Goal: Communication & Community: Ask a question

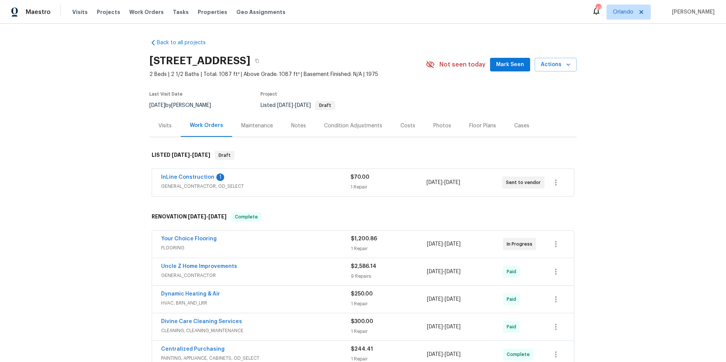
click at [276, 185] on span "GENERAL_CONTRACTOR, OD_SELECT" at bounding box center [256, 187] width 190 height 8
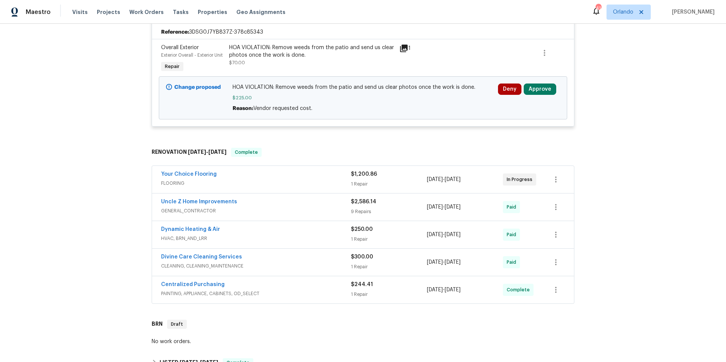
scroll to position [267, 0]
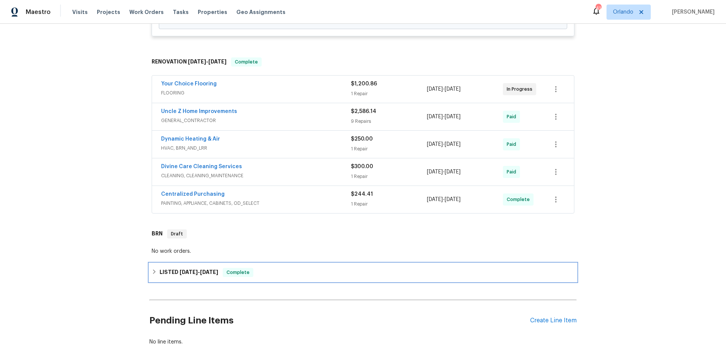
click at [295, 278] on div "LISTED 6/6/25 - 6/7/25 Complete" at bounding box center [362, 273] width 427 height 18
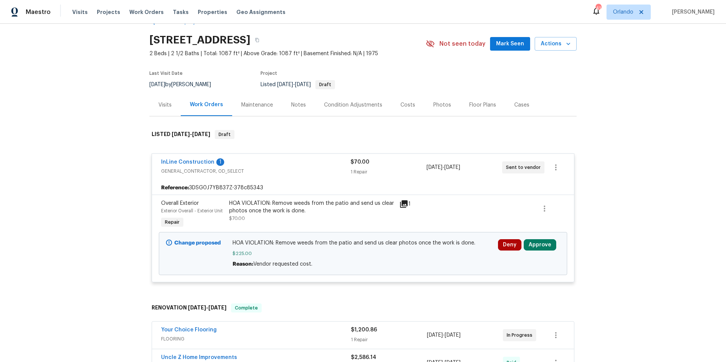
scroll to position [20, 0]
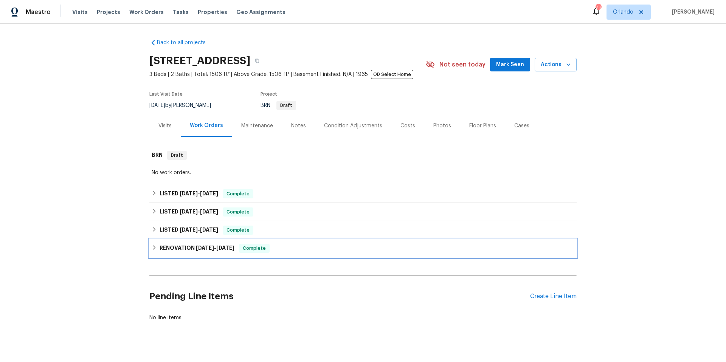
click at [283, 246] on div "RENOVATION 4/21/25 - 7/18/25 Complete" at bounding box center [363, 248] width 423 height 9
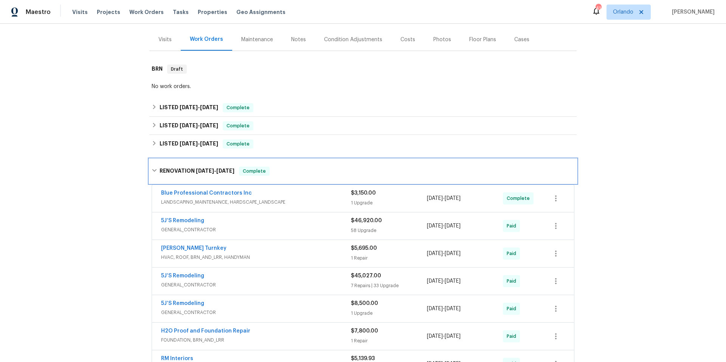
scroll to position [93, 0]
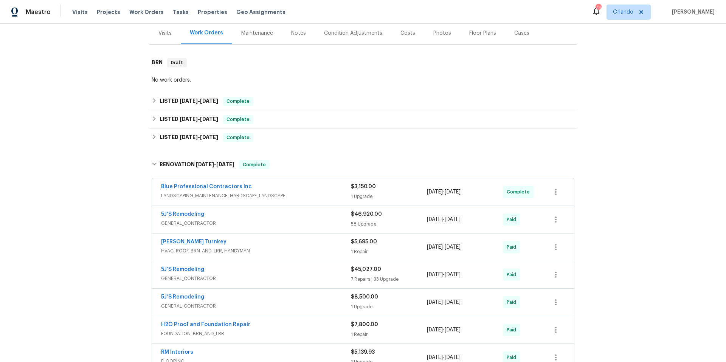
click at [283, 247] on span "HVAC, ROOF, BRN_AND_LRR, HANDYMAN" at bounding box center [256, 251] width 190 height 8
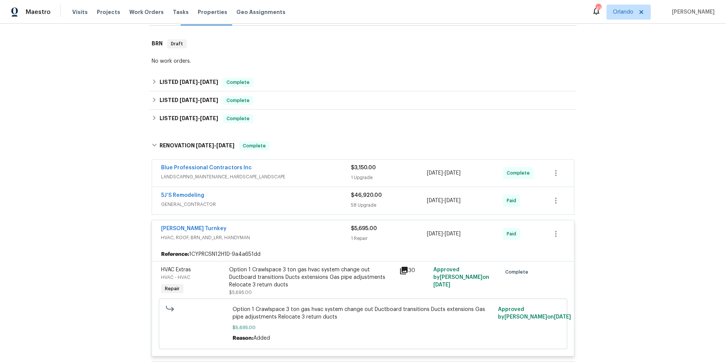
scroll to position [71, 0]
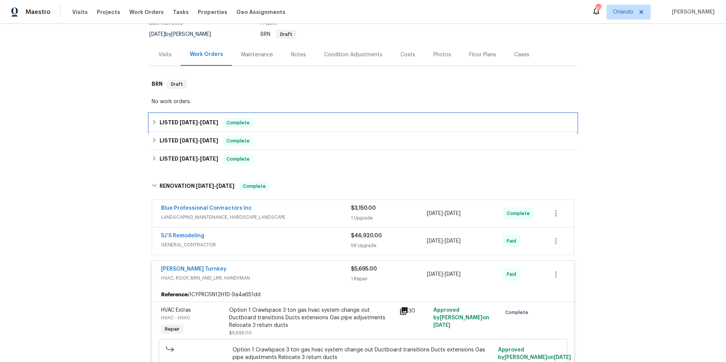
click at [266, 122] on div "LISTED 8/18/25 - 8/21/25 Complete" at bounding box center [363, 122] width 423 height 9
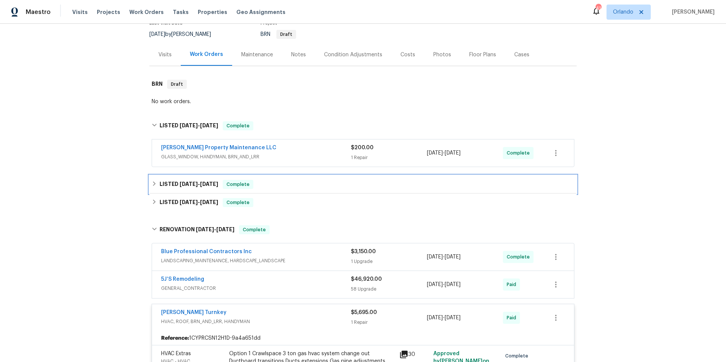
click at [284, 180] on div "LISTED 7/22/25 - 7/23/25 Complete" at bounding box center [363, 184] width 423 height 9
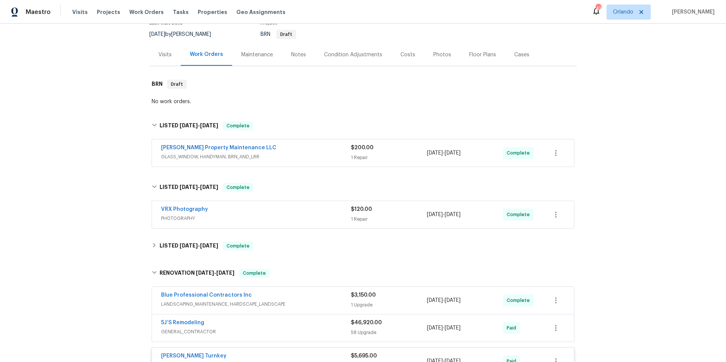
click at [285, 150] on div "[PERSON_NAME] Property Maintenance LLC" at bounding box center [256, 148] width 190 height 9
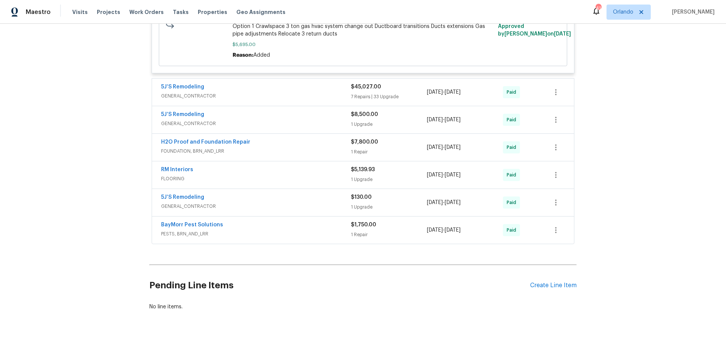
scroll to position [608, 0]
click at [266, 148] on span "FOUNDATION, BRN_AND_LRR" at bounding box center [256, 152] width 190 height 8
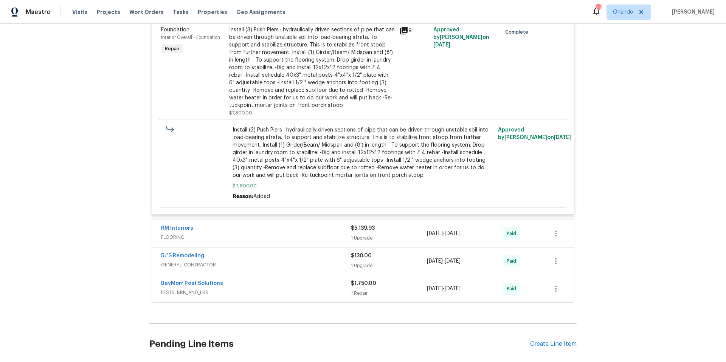
scroll to position [765, 0]
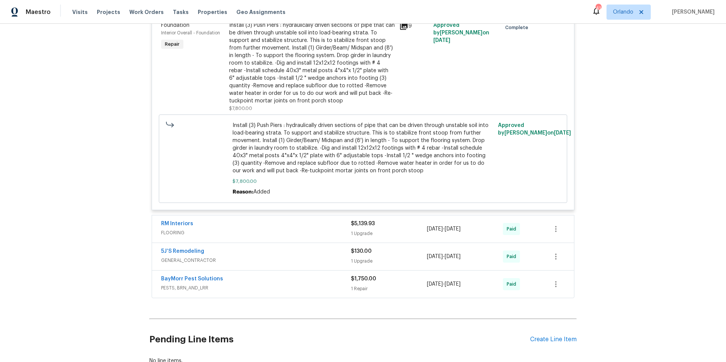
click at [276, 258] on span "GENERAL_CONTRACTOR" at bounding box center [256, 261] width 190 height 8
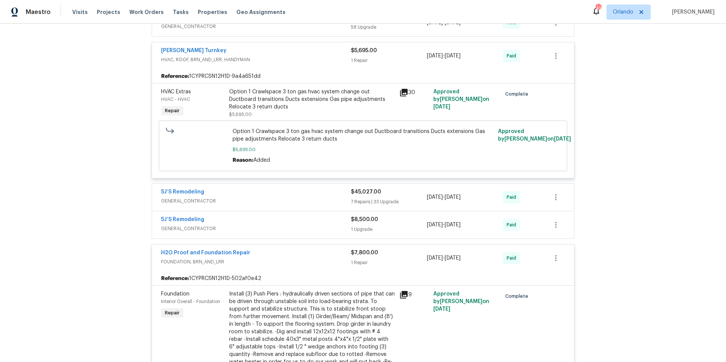
scroll to position [465, 0]
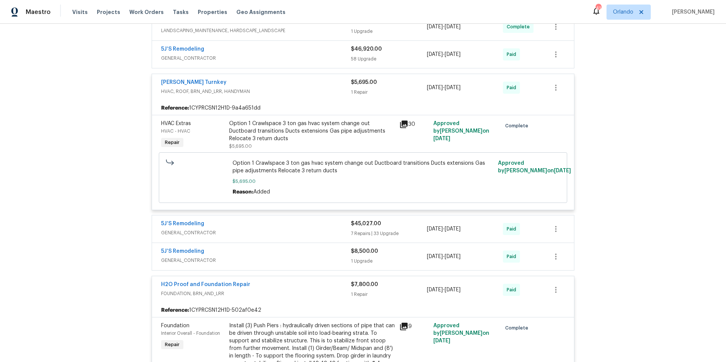
click at [277, 256] on div "5J’S Remodeling" at bounding box center [256, 252] width 190 height 9
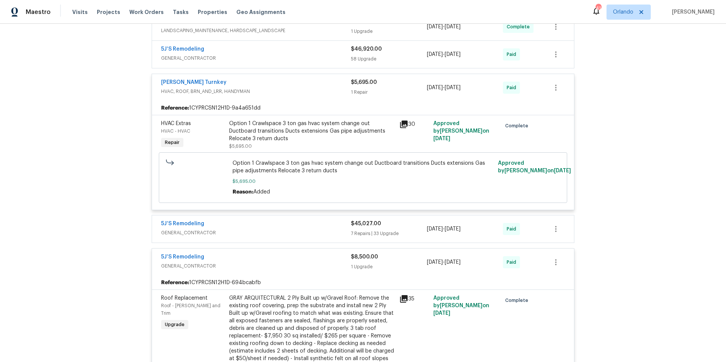
click at [280, 234] on span "GENERAL_CONTRACTOR" at bounding box center [256, 233] width 190 height 8
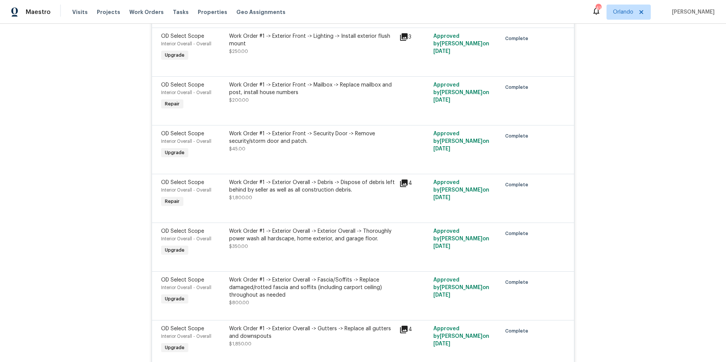
scroll to position [1476, 0]
click at [401, 183] on icon at bounding box center [403, 181] width 9 height 9
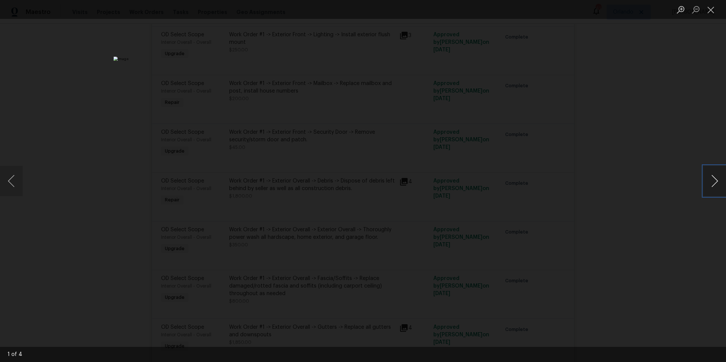
click at [714, 185] on button "Next image" at bounding box center [715, 181] width 23 height 30
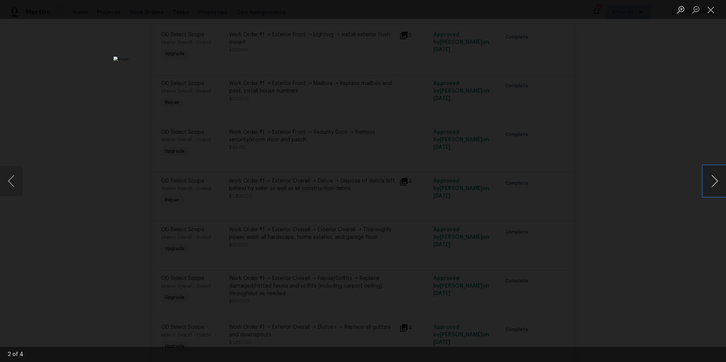
click at [714, 185] on button "Next image" at bounding box center [715, 181] width 23 height 30
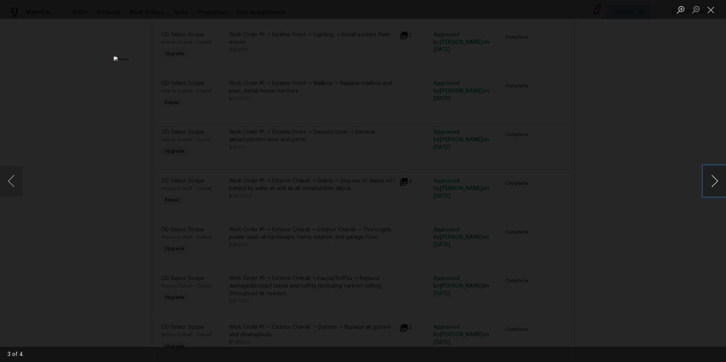
click at [714, 185] on button "Next image" at bounding box center [715, 181] width 23 height 30
click at [711, 9] on button "Close lightbox" at bounding box center [711, 9] width 15 height 13
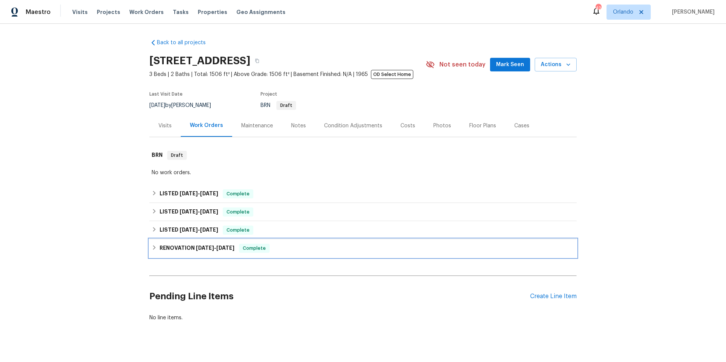
click at [295, 247] on div "RENOVATION 4/21/25 - 7/18/25 Complete" at bounding box center [363, 248] width 423 height 9
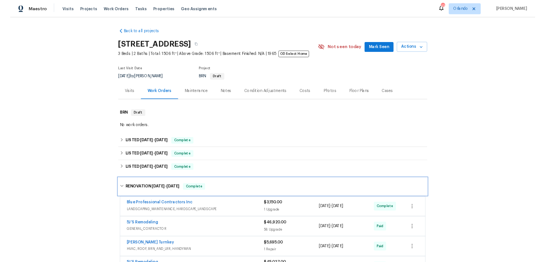
scroll to position [238, 0]
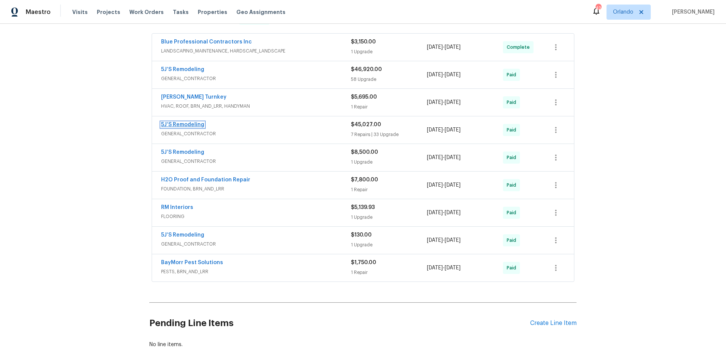
click at [190, 122] on link "5J’S Remodeling" at bounding box center [182, 124] width 43 height 5
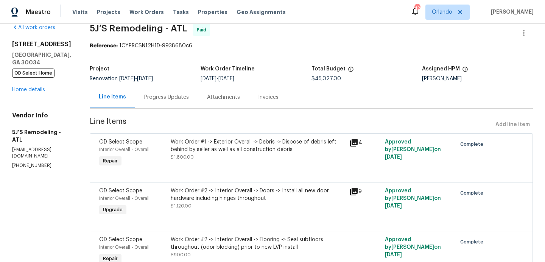
scroll to position [12, 0]
click at [37, 90] on link "Home details" at bounding box center [28, 89] width 33 height 5
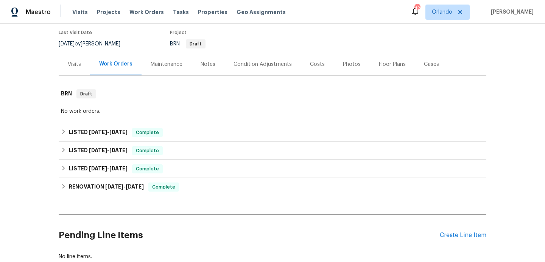
scroll to position [70, 0]
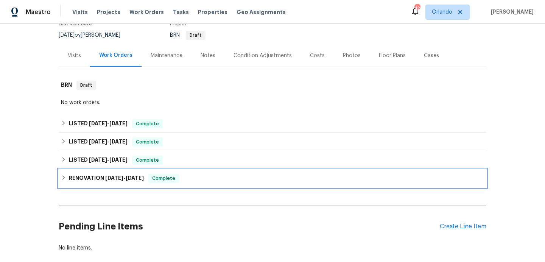
click at [201, 176] on div "RENOVATION [DATE] - [DATE] Complete" at bounding box center [272, 178] width 423 height 9
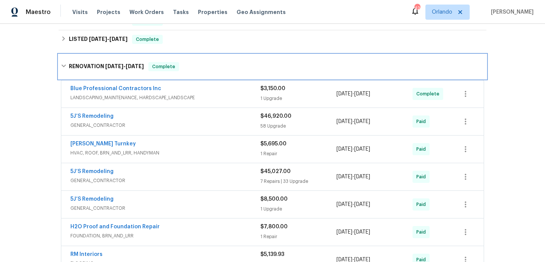
scroll to position [193, 0]
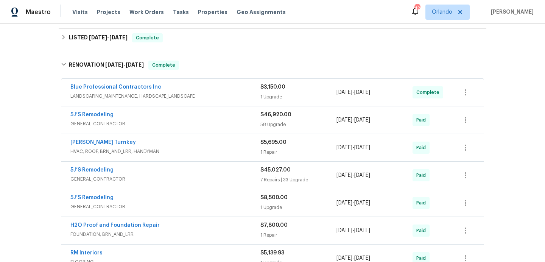
click at [184, 122] on span "GENERAL_CONTRACTOR" at bounding box center [165, 124] width 190 height 8
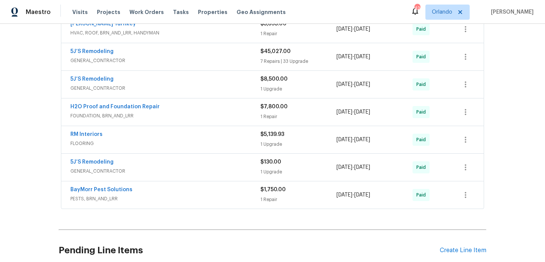
scroll to position [3266, 0]
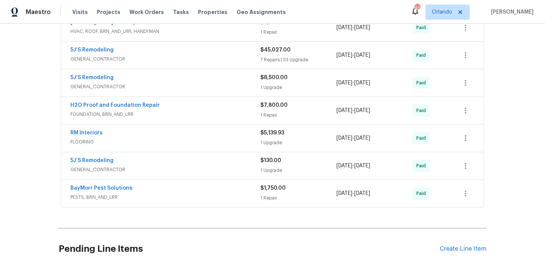
click at [172, 63] on span "GENERAL_CONTRACTOR" at bounding box center [165, 59] width 190 height 8
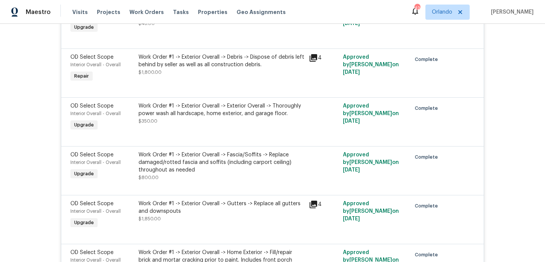
scroll to position [4232, 0]
click at [207, 68] on div "Work Order #1 -> Exterior Overall -> Debris -> Dispose of debris left behind by…" at bounding box center [221, 60] width 166 height 15
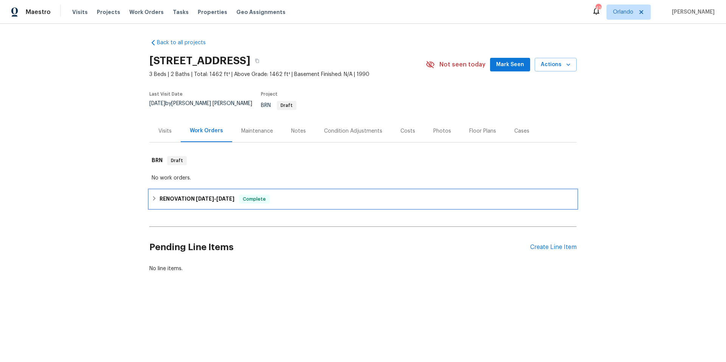
click at [322, 195] on div "RENOVATION 7/28/25 - 8/13/25 Complete" at bounding box center [363, 199] width 423 height 9
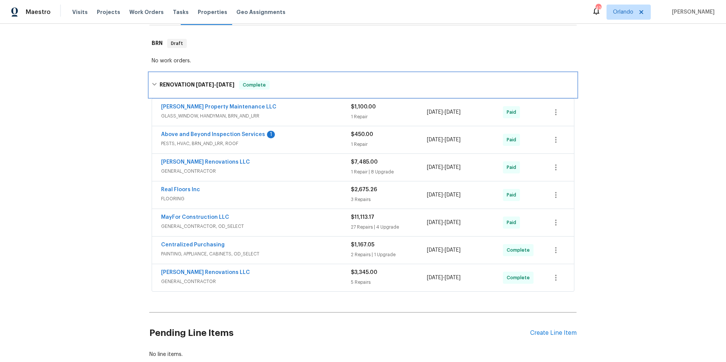
scroll to position [125, 0]
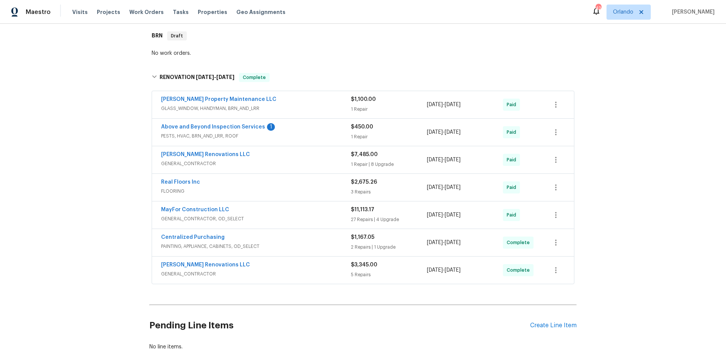
click at [300, 270] on span "GENERAL_CONTRACTOR" at bounding box center [256, 274] width 190 height 8
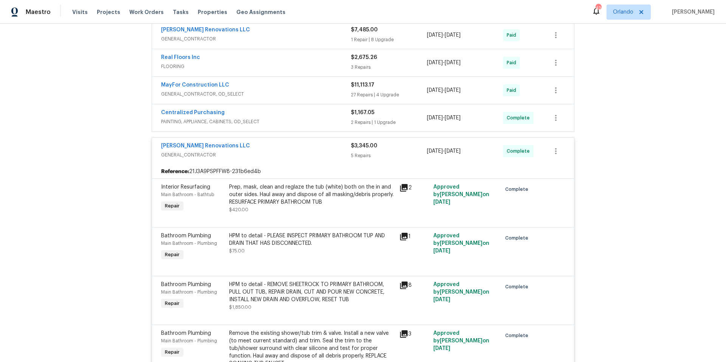
scroll to position [168, 0]
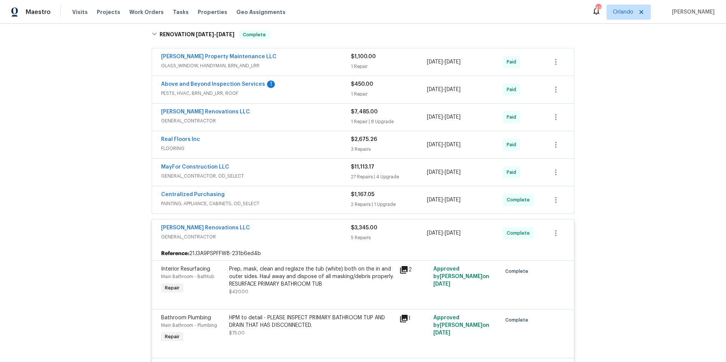
click at [298, 233] on span "GENERAL_CONTRACTOR" at bounding box center [256, 237] width 190 height 8
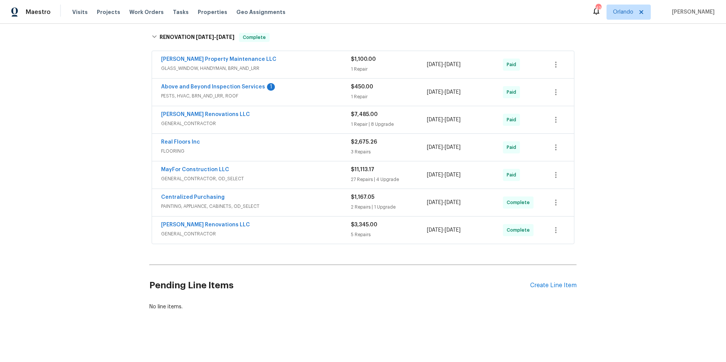
scroll to position [165, 0]
click at [296, 175] on span "GENERAL_CONTRACTOR, OD_SELECT" at bounding box center [256, 179] width 190 height 8
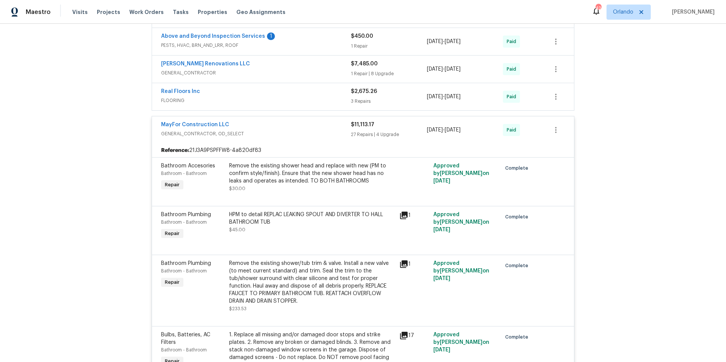
scroll to position [222, 0]
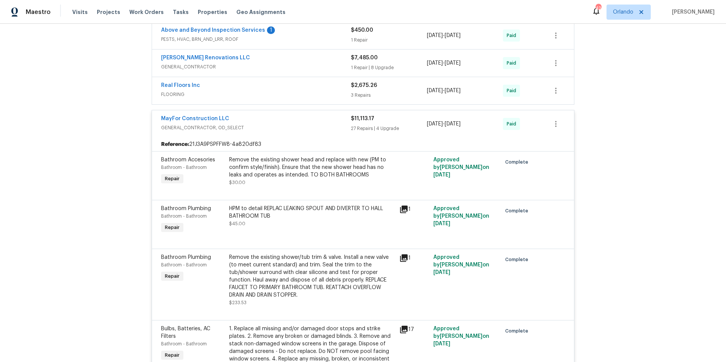
click at [402, 205] on icon at bounding box center [403, 209] width 9 height 9
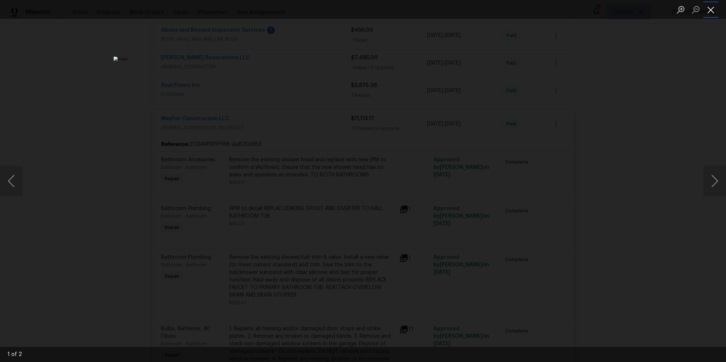
click at [710, 13] on button "Close lightbox" at bounding box center [711, 9] width 15 height 13
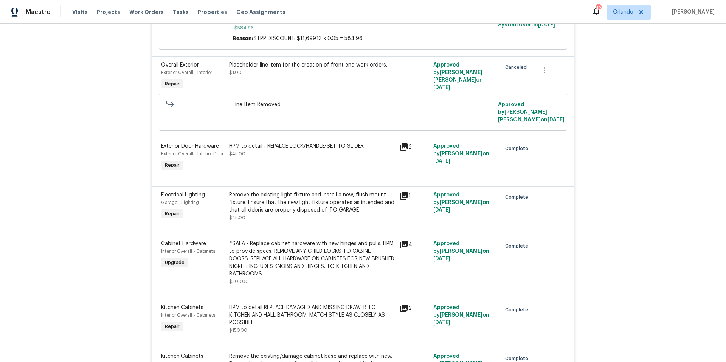
scroll to position [1403, 0]
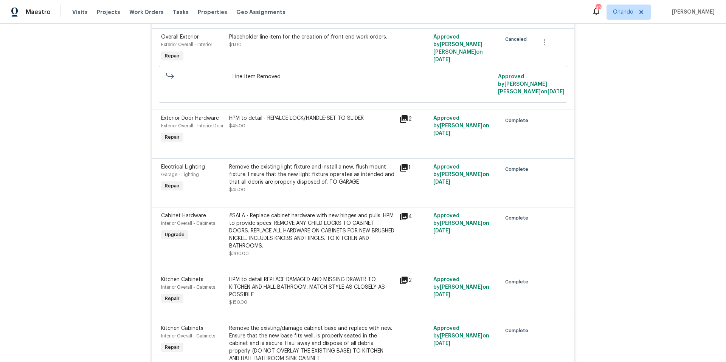
click at [402, 109] on icon at bounding box center [404, 112] width 8 height 8
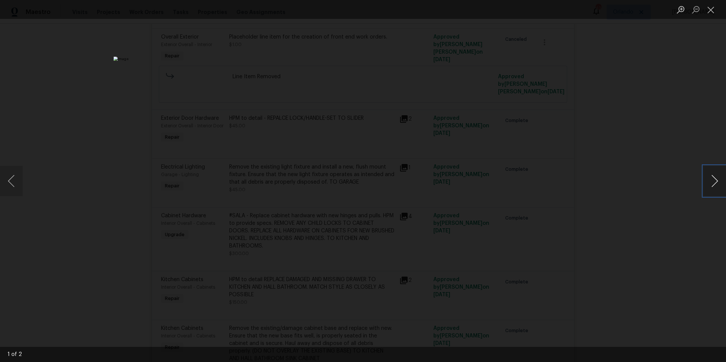
click at [711, 185] on button "Next image" at bounding box center [715, 181] width 23 height 30
click at [713, 12] on button "Close lightbox" at bounding box center [711, 9] width 15 height 13
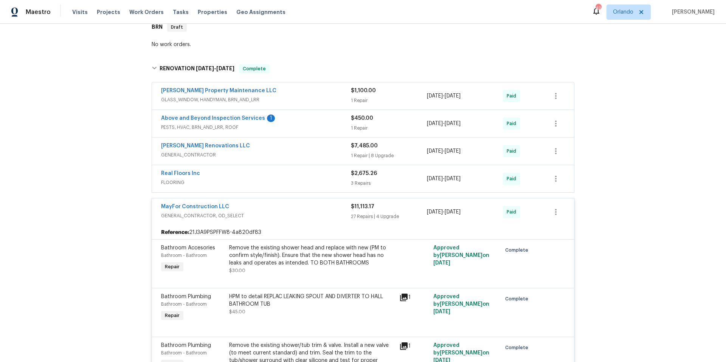
scroll to position [53, 0]
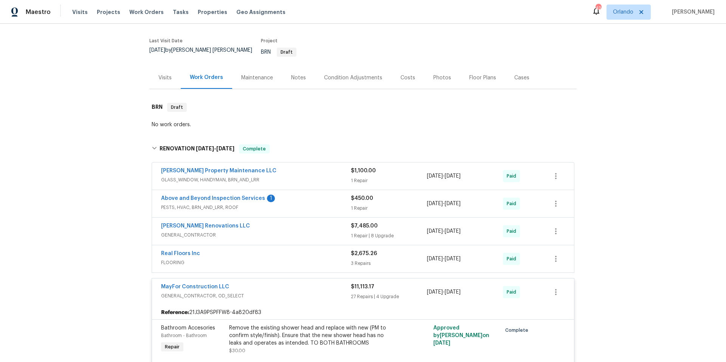
click at [278, 231] on span "GENERAL_CONTRACTOR" at bounding box center [256, 235] width 190 height 8
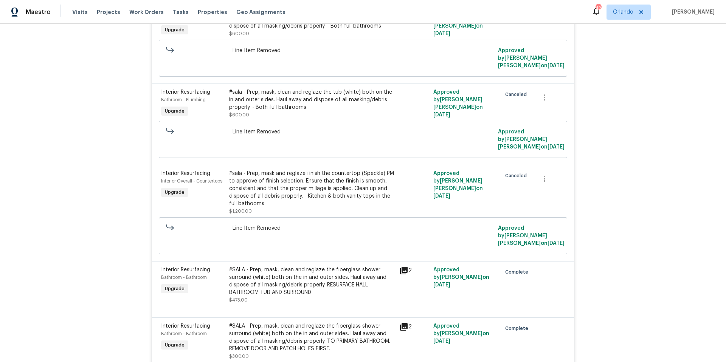
scroll to position [342, 0]
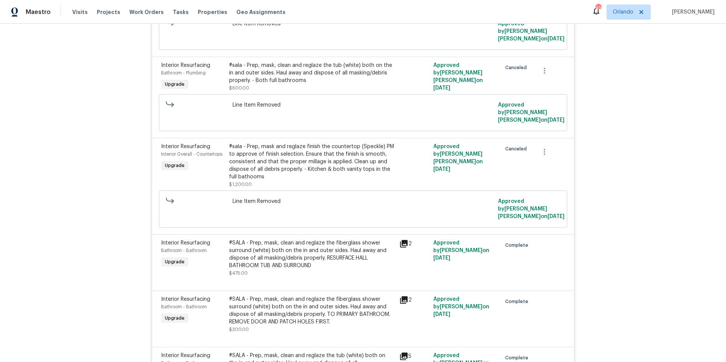
click at [298, 77] on div "#sala - Prep, mask, clean and reglaze the tub (white) both on the in and outer …" at bounding box center [312, 73] width 166 height 23
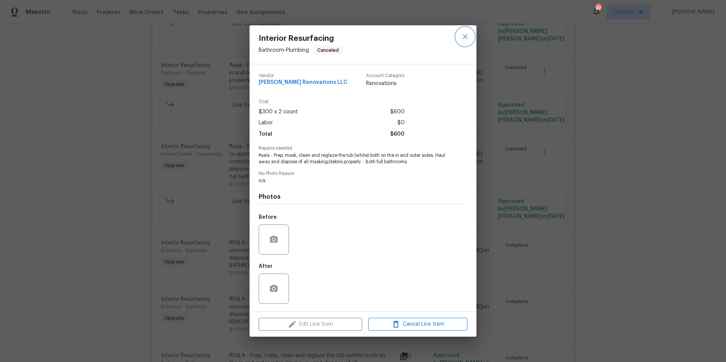
click at [466, 35] on icon "close" at bounding box center [465, 36] width 9 height 9
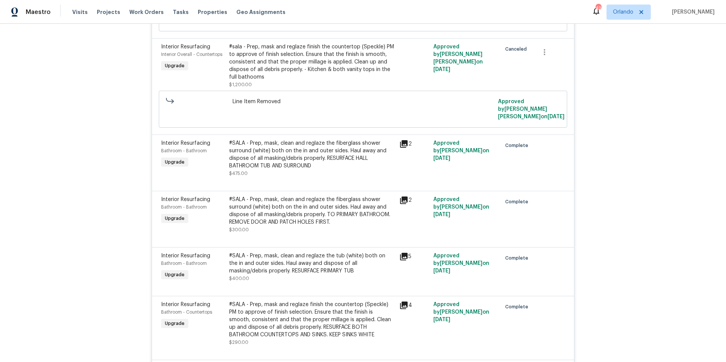
scroll to position [454, 0]
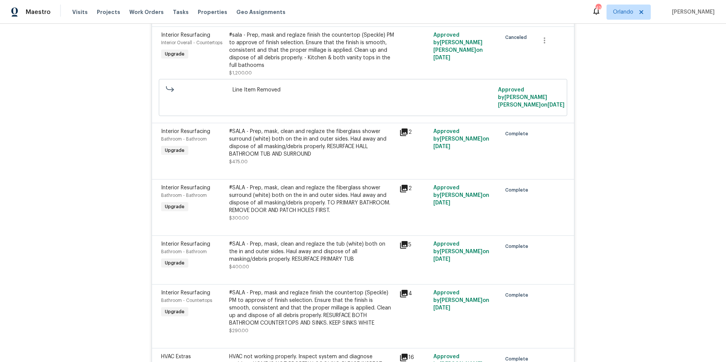
click at [401, 129] on icon at bounding box center [404, 133] width 8 height 8
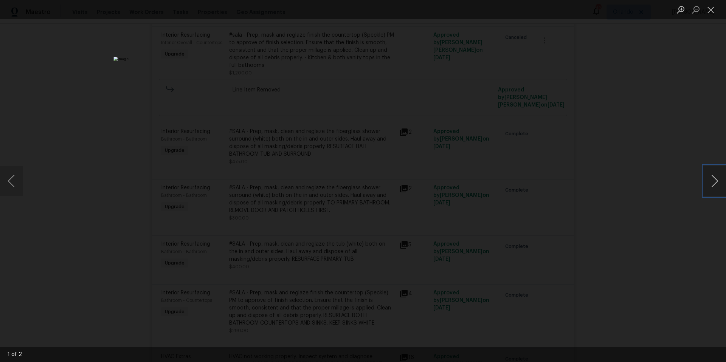
click at [712, 180] on button "Next image" at bounding box center [715, 181] width 23 height 30
click at [711, 11] on button "Close lightbox" at bounding box center [711, 9] width 15 height 13
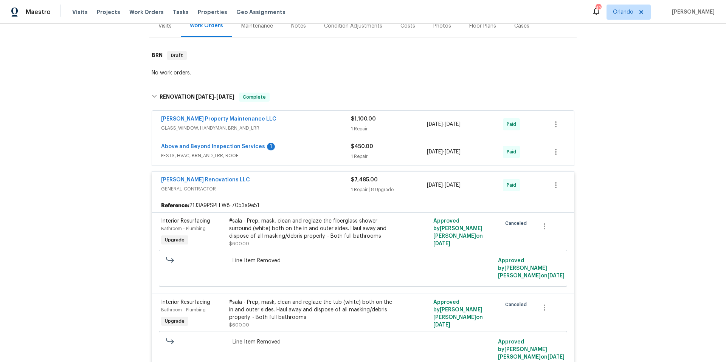
scroll to position [0, 0]
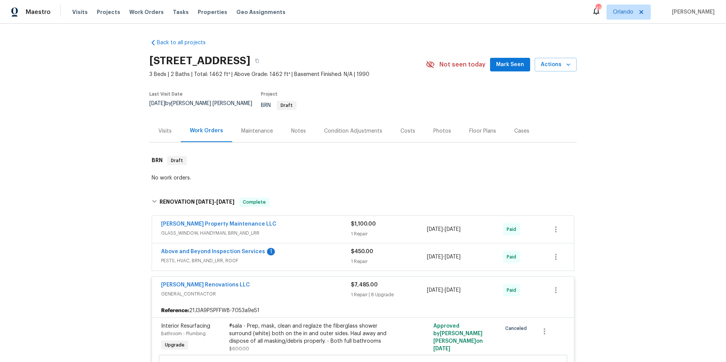
click at [435, 127] on div "Photos" at bounding box center [442, 131] width 18 height 8
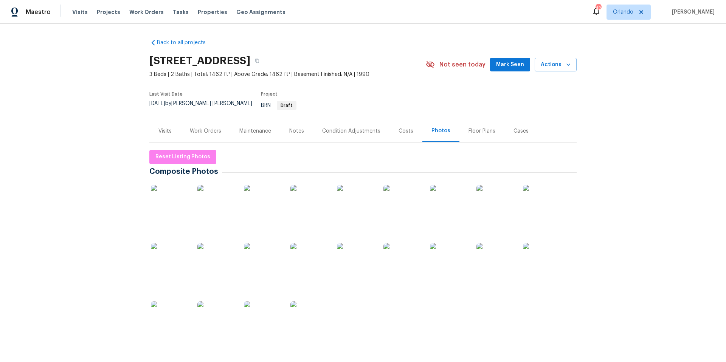
click at [167, 208] on img at bounding box center [170, 204] width 38 height 38
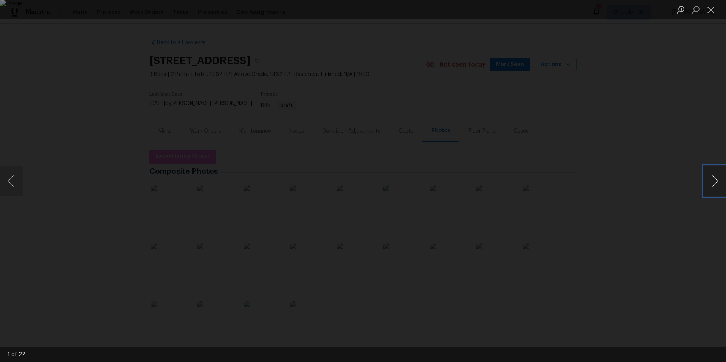
click at [714, 182] on button "Next image" at bounding box center [715, 181] width 23 height 30
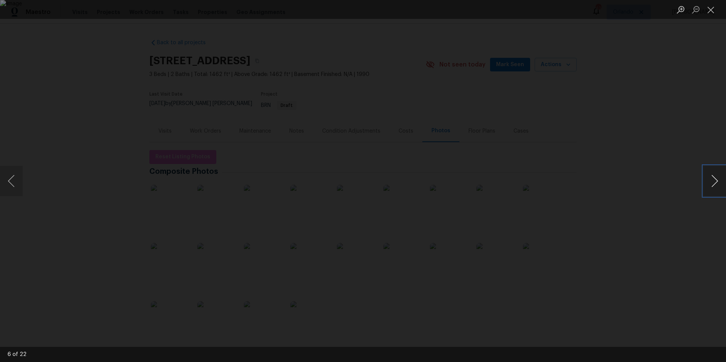
click at [714, 182] on button "Next image" at bounding box center [715, 181] width 23 height 30
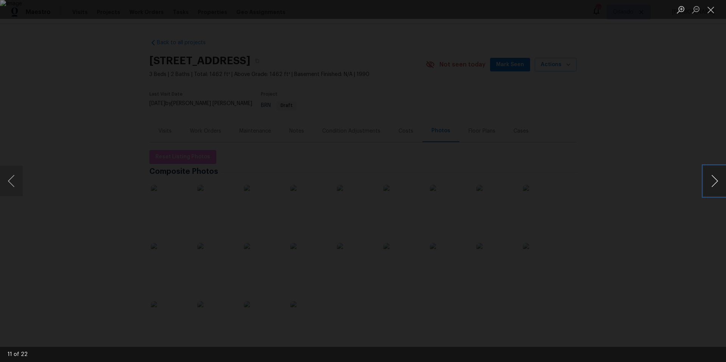
click at [714, 182] on button "Next image" at bounding box center [715, 181] width 23 height 30
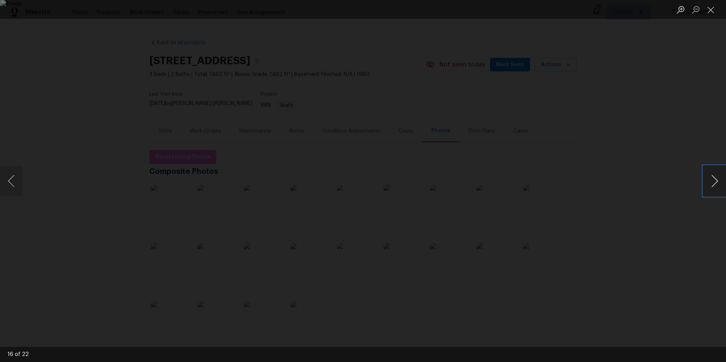
click at [714, 182] on button "Next image" at bounding box center [715, 181] width 23 height 30
click at [646, 159] on div "Lightbox" at bounding box center [363, 181] width 726 height 362
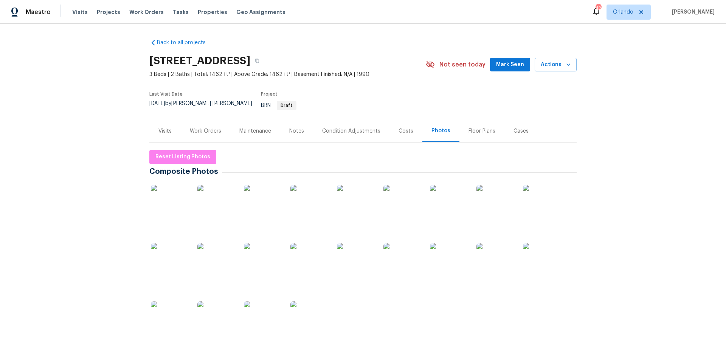
click at [469, 127] on div "Floor Plans" at bounding box center [482, 131] width 27 height 8
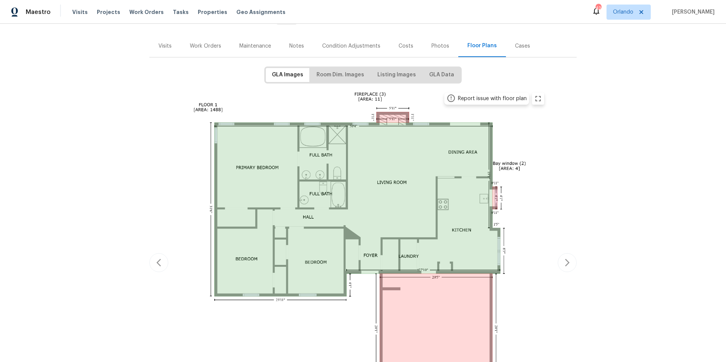
scroll to position [85, 0]
click at [562, 252] on div "Report issue with floor plan" at bounding box center [362, 263] width 427 height 350
click at [564, 253] on div "Report issue with floor plan" at bounding box center [362, 263] width 427 height 350
click at [434, 42] on div "Photos" at bounding box center [441, 46] width 18 height 8
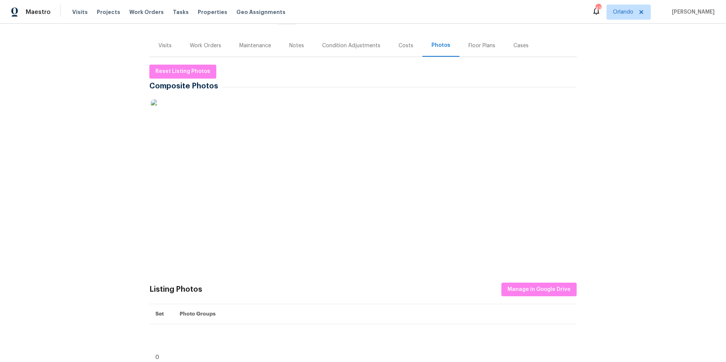
click at [263, 117] on img at bounding box center [263, 118] width 38 height 38
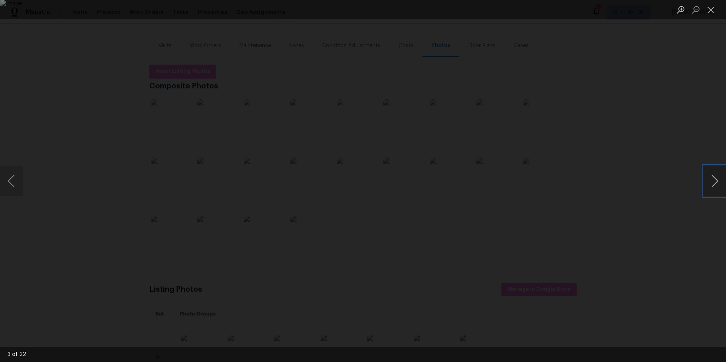
click at [713, 180] on button "Next image" at bounding box center [715, 181] width 23 height 30
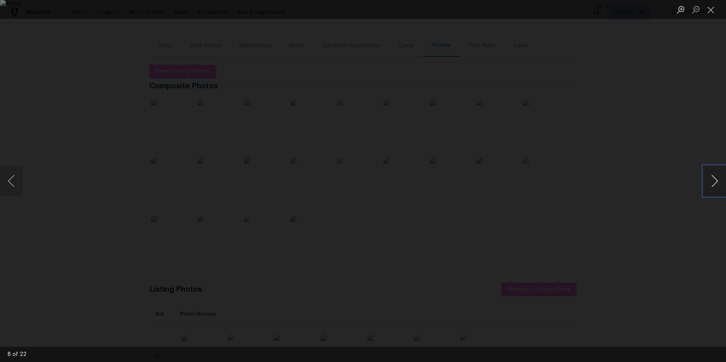
click at [713, 180] on button "Next image" at bounding box center [715, 181] width 23 height 30
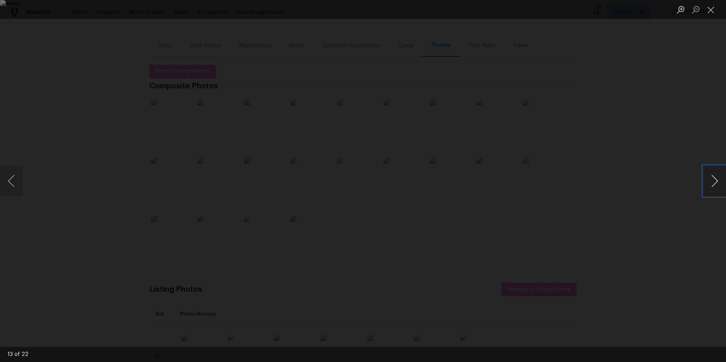
click at [713, 180] on button "Next image" at bounding box center [715, 181] width 23 height 30
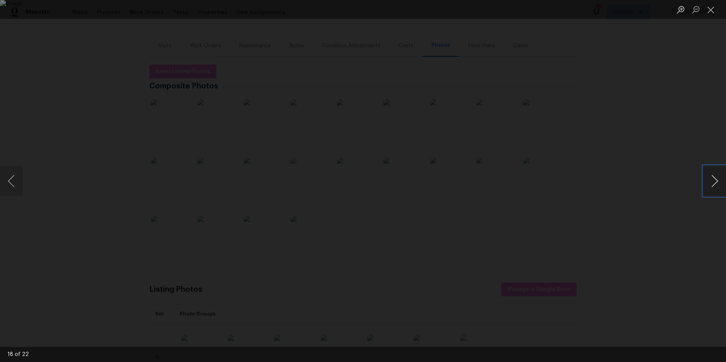
click at [713, 180] on button "Next image" at bounding box center [715, 181] width 23 height 30
click at [710, 7] on button "Close lightbox" at bounding box center [711, 9] width 15 height 13
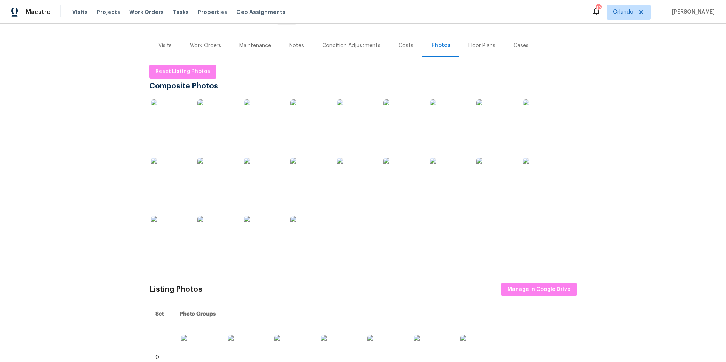
click at [203, 42] on div "Work Orders" at bounding box center [205, 46] width 31 height 8
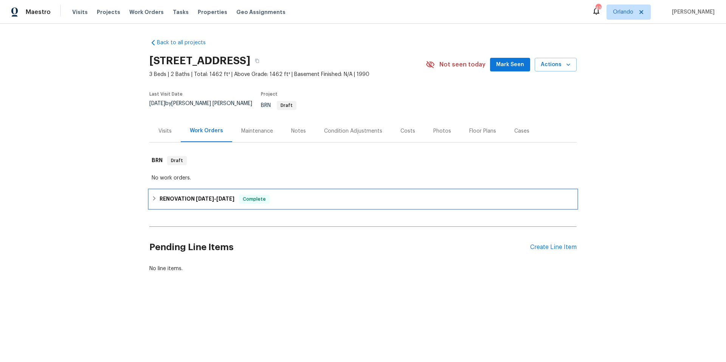
click at [288, 195] on div "RENOVATION 7/28/25 - 8/13/25 Complete" at bounding box center [363, 199] width 423 height 9
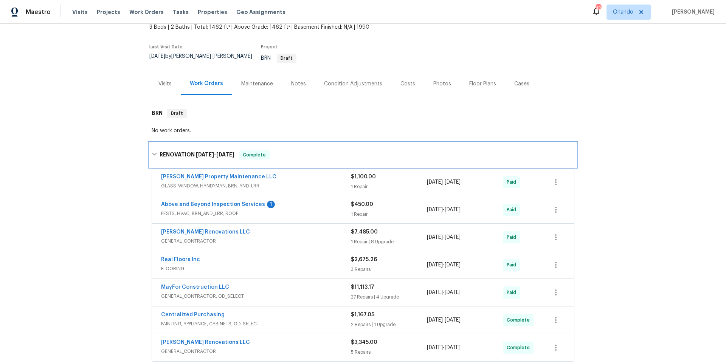
scroll to position [140, 0]
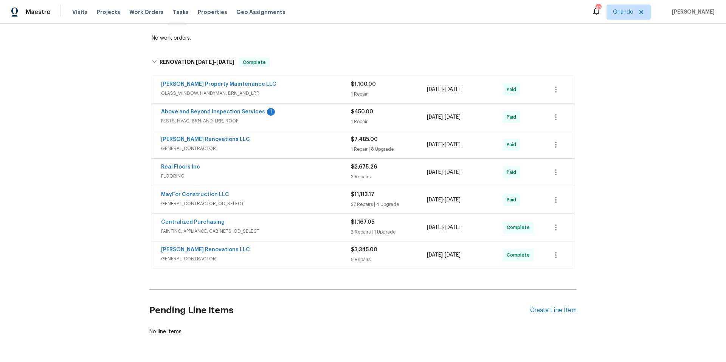
click at [287, 191] on div "MayFor Construction LLC" at bounding box center [256, 195] width 190 height 9
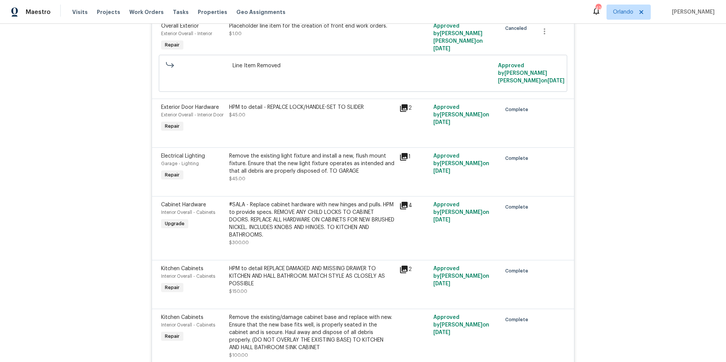
scroll to position [1423, 0]
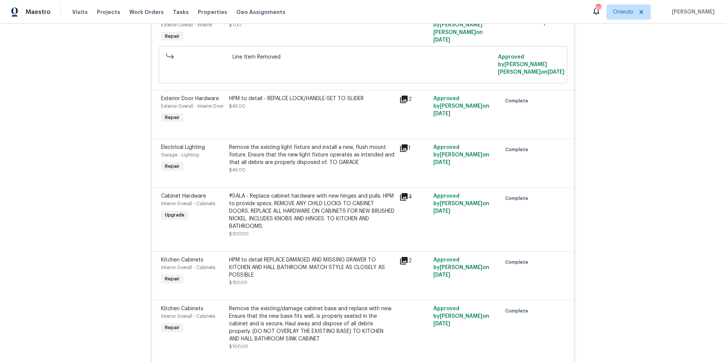
click at [401, 88] on icon at bounding box center [404, 92] width 8 height 8
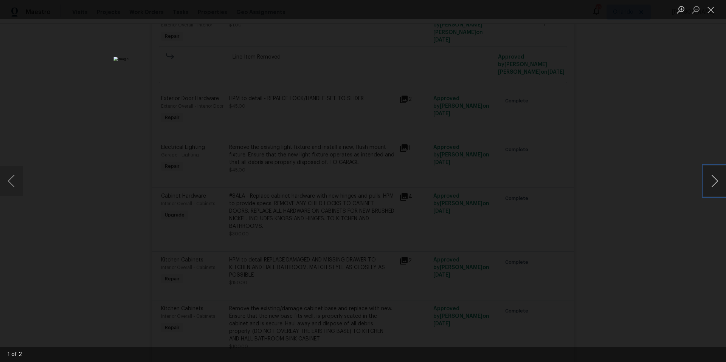
click at [716, 180] on button "Next image" at bounding box center [715, 181] width 23 height 30
click at [710, 10] on button "Close lightbox" at bounding box center [711, 9] width 15 height 13
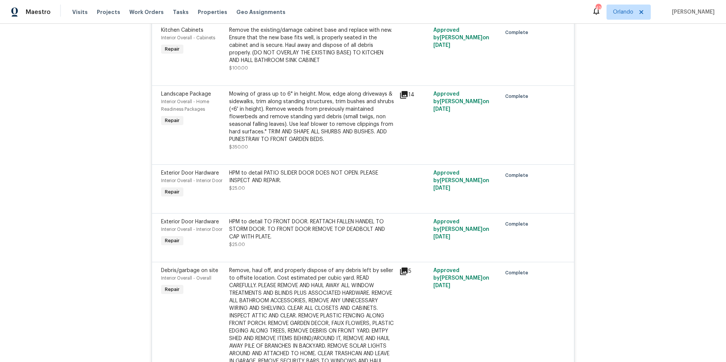
scroll to position [1733, 0]
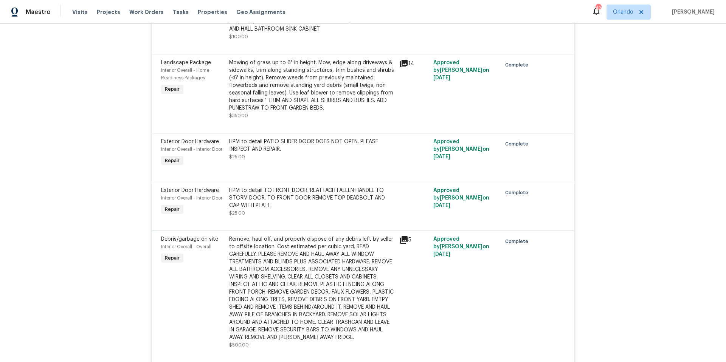
click at [336, 145] on div "HPM to detail PATIO SLIDER DOOR DOES NOT OPEN. PLEASE INSPECT AND REPAIR." at bounding box center [312, 138] width 166 height 15
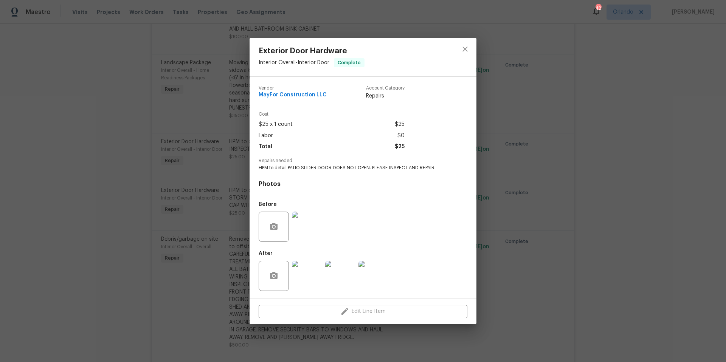
click at [307, 230] on img at bounding box center [307, 227] width 30 height 30
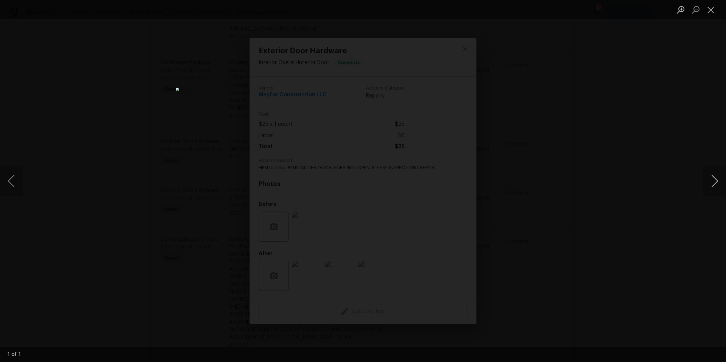
click at [714, 183] on button "Next image" at bounding box center [715, 181] width 23 height 30
click at [712, 9] on button "Close lightbox" at bounding box center [711, 9] width 15 height 13
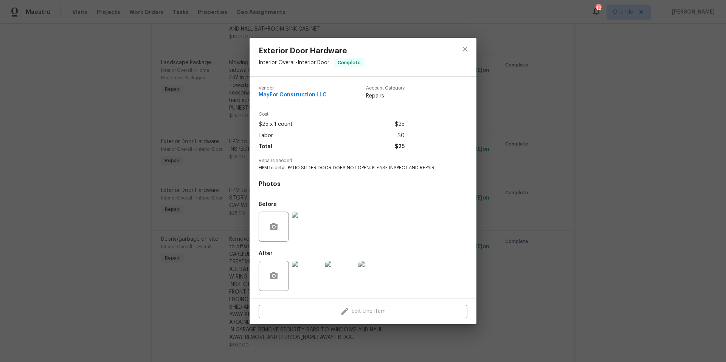
click at [306, 278] on img at bounding box center [307, 276] width 30 height 30
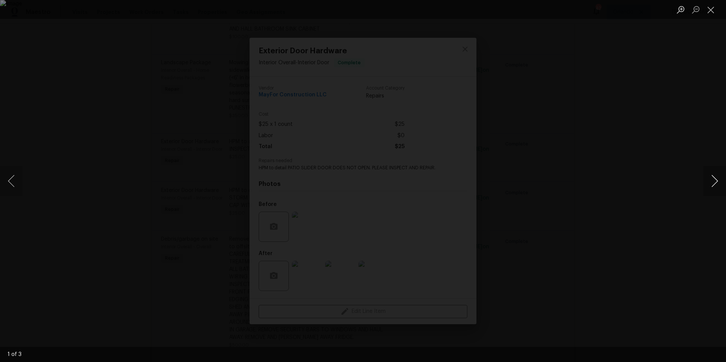
click at [717, 180] on button "Next image" at bounding box center [715, 181] width 23 height 30
click at [713, 11] on button "Close lightbox" at bounding box center [711, 9] width 15 height 13
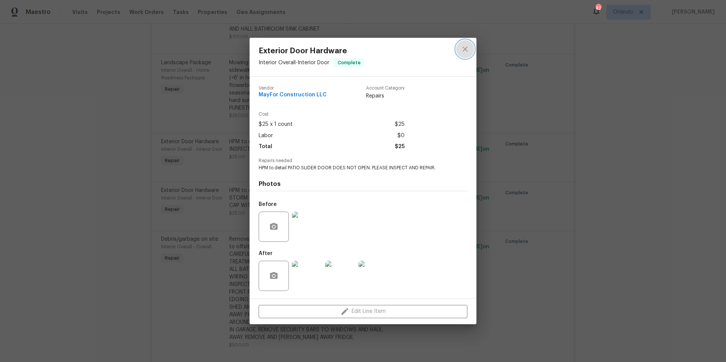
click at [466, 51] on icon "close" at bounding box center [465, 49] width 9 height 9
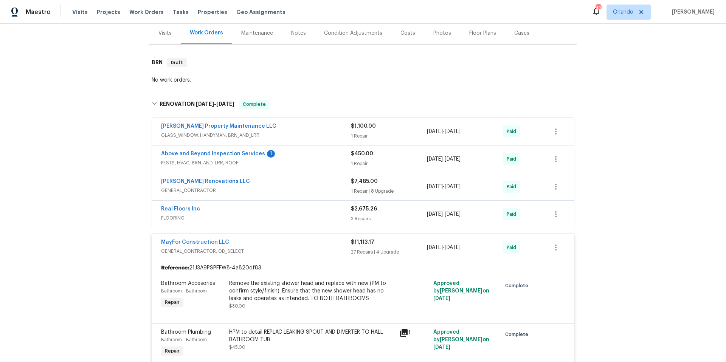
scroll to position [106, 0]
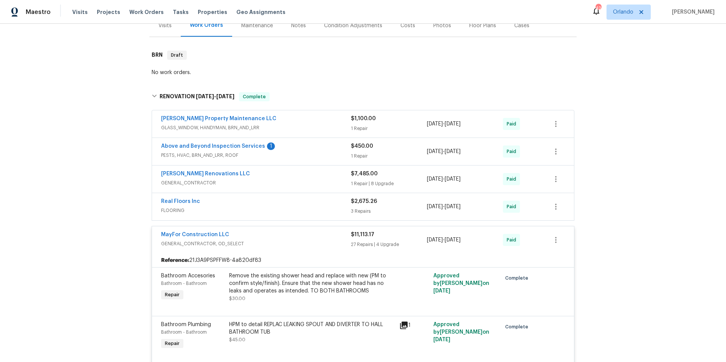
click at [239, 170] on div "Aseem Renovations LLC" at bounding box center [256, 174] width 190 height 9
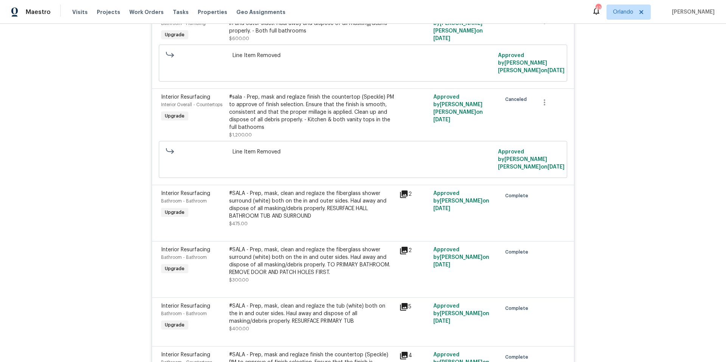
scroll to position [454, 0]
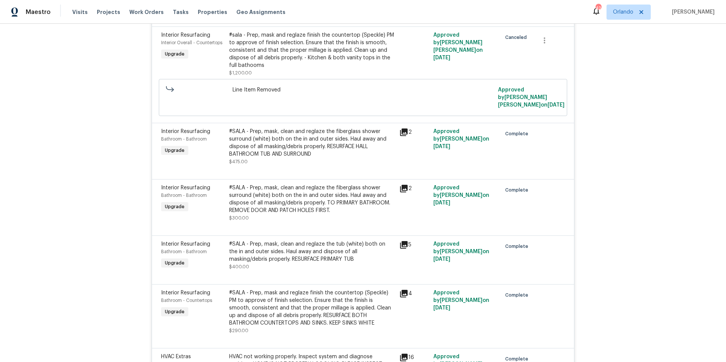
click at [338, 147] on div "#SALA - Prep, mask, clean and reglaze the fiberglass shower surround (white) bo…" at bounding box center [312, 143] width 166 height 30
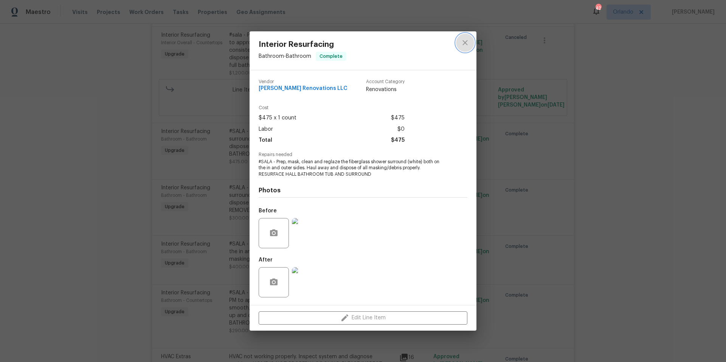
click at [466, 47] on icon "close" at bounding box center [465, 42] width 9 height 9
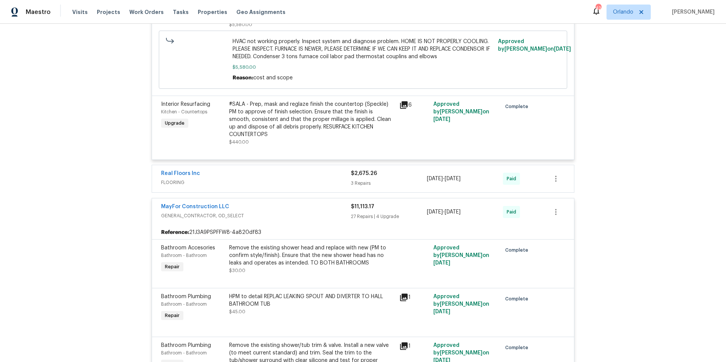
scroll to position [962, 0]
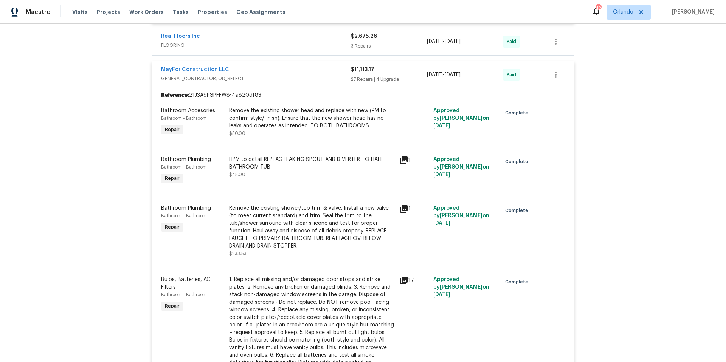
click at [401, 157] on icon at bounding box center [404, 161] width 8 height 8
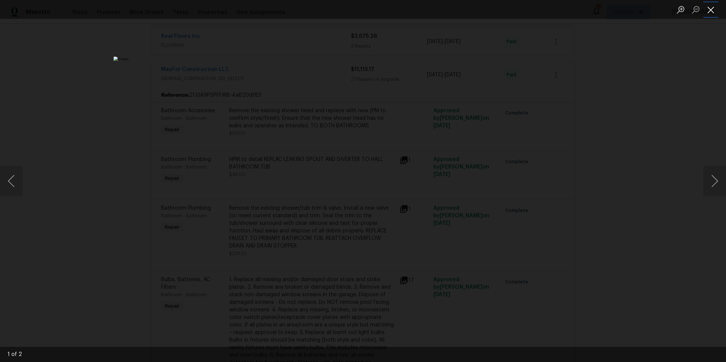
click at [712, 9] on button "Close lightbox" at bounding box center [711, 9] width 15 height 13
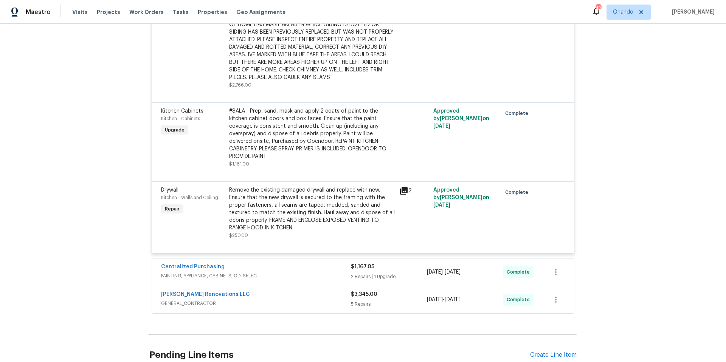
scroll to position [3175, 0]
click at [301, 135] on div "#SALA - Prep, sand, mask and apply 2 coats of paint to the kitchen cabinet door…" at bounding box center [312, 124] width 166 height 53
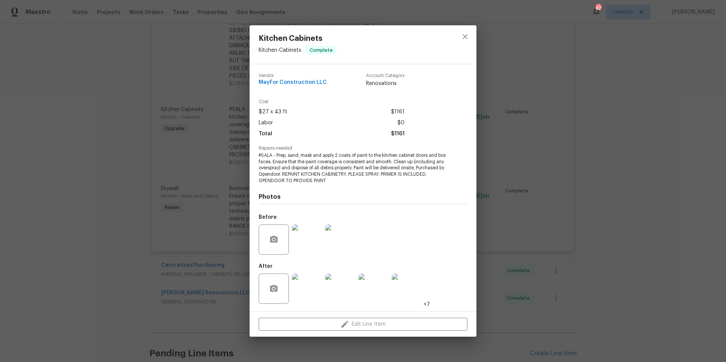
click at [303, 285] on img at bounding box center [307, 289] width 30 height 30
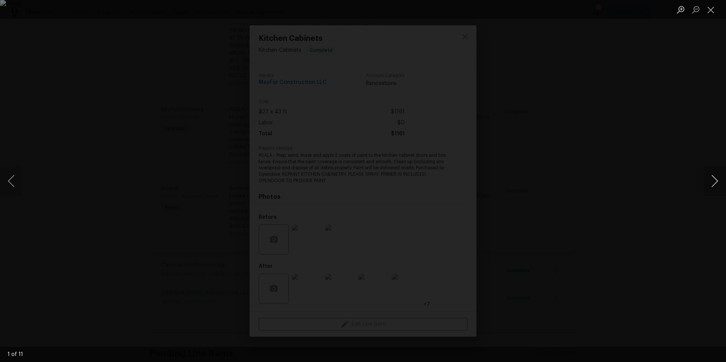
click at [711, 184] on button "Next image" at bounding box center [715, 181] width 23 height 30
click at [710, 8] on button "Close lightbox" at bounding box center [711, 9] width 15 height 13
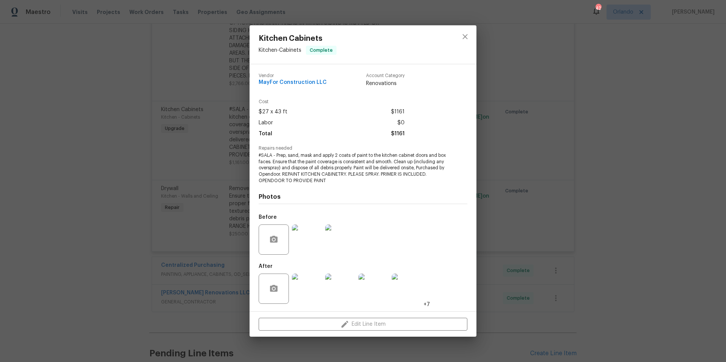
click at [491, 129] on div "Kitchen Cabinets Kitchen - Cabinets Complete Vendor MayFor Construction LLC Acc…" at bounding box center [363, 181] width 726 height 362
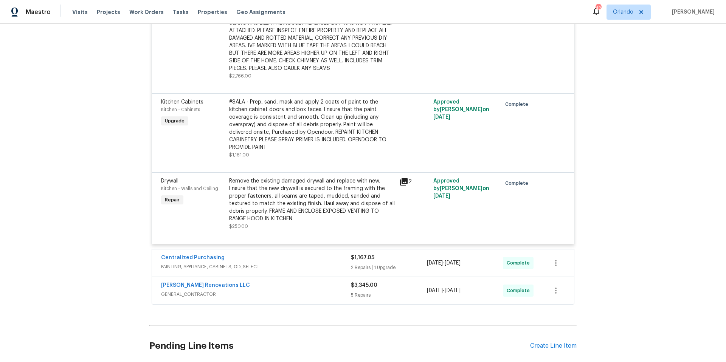
click at [272, 263] on div "Centralized Purchasing" at bounding box center [256, 258] width 190 height 9
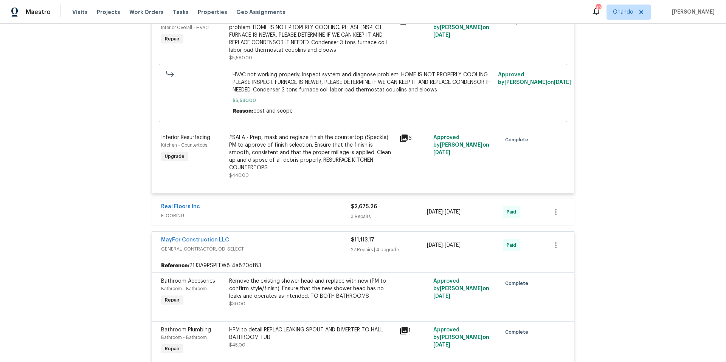
scroll to position [791, 0]
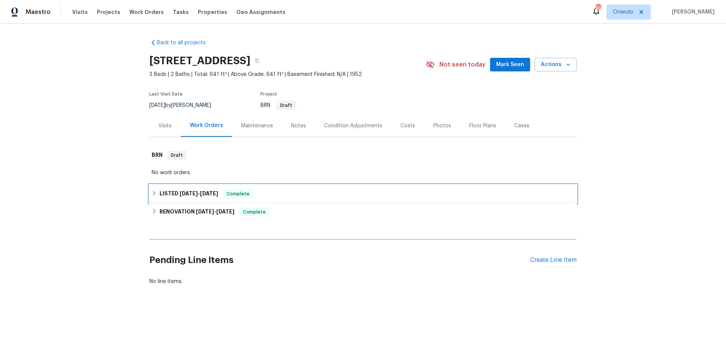
click at [282, 199] on div "LISTED [DATE] - [DATE] Complete" at bounding box center [362, 194] width 427 height 18
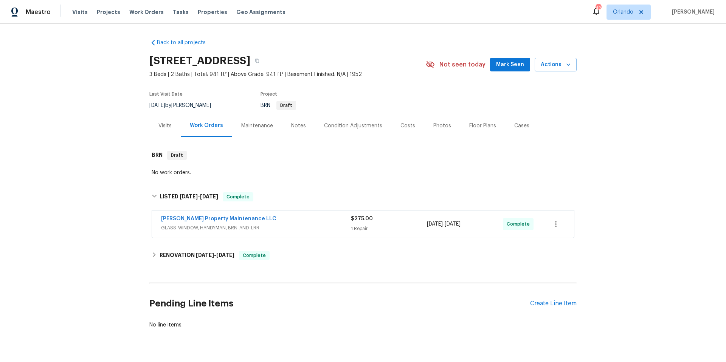
click at [273, 219] on div "[PERSON_NAME] Property Maintenance LLC" at bounding box center [256, 219] width 190 height 9
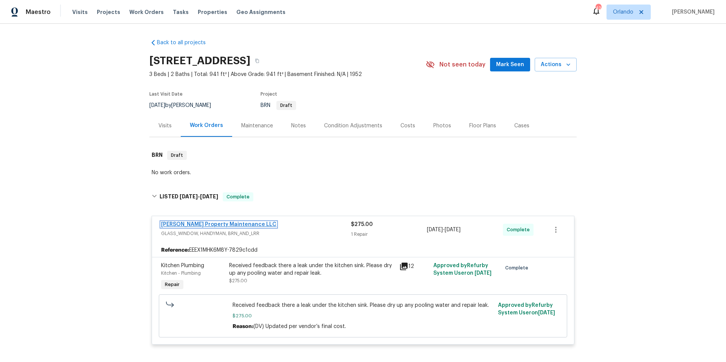
click at [216, 222] on link "[PERSON_NAME] Property Maintenance LLC" at bounding box center [218, 224] width 115 height 5
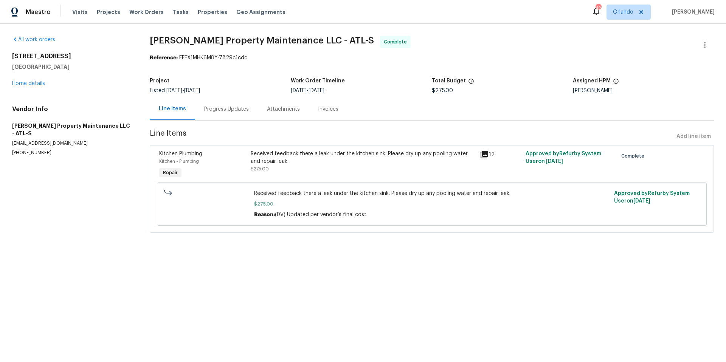
click at [233, 113] on div "Progress Updates" at bounding box center [226, 109] width 63 height 22
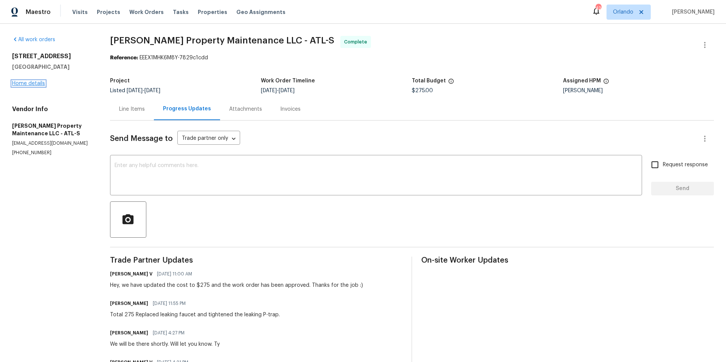
click at [32, 83] on link "Home details" at bounding box center [28, 83] width 33 height 5
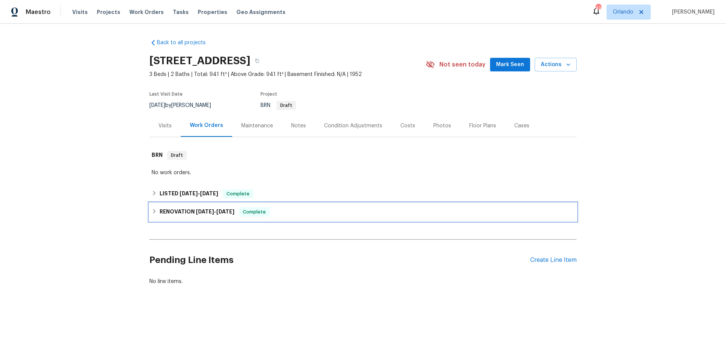
click at [297, 213] on div "RENOVATION 7/8/25 - 7/15/25 Complete" at bounding box center [363, 212] width 423 height 9
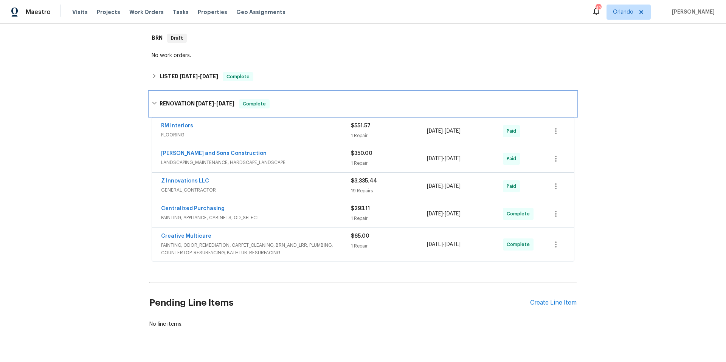
scroll to position [126, 0]
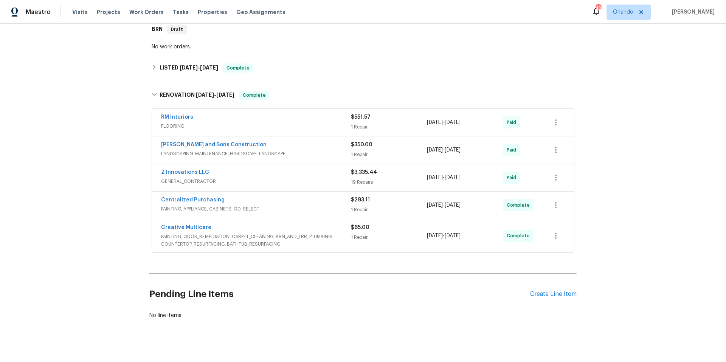
click at [280, 178] on span "GENERAL_CONTRACTOR" at bounding box center [256, 182] width 190 height 8
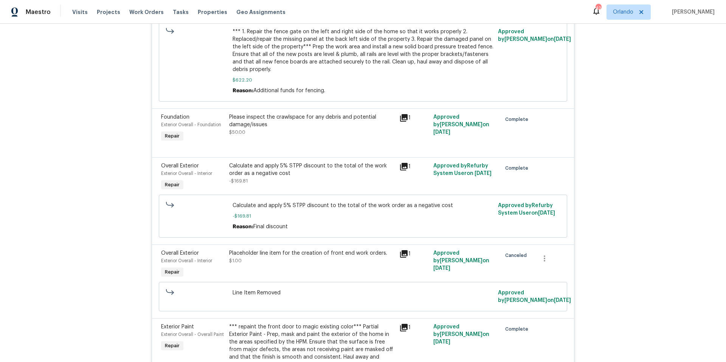
scroll to position [486, 0]
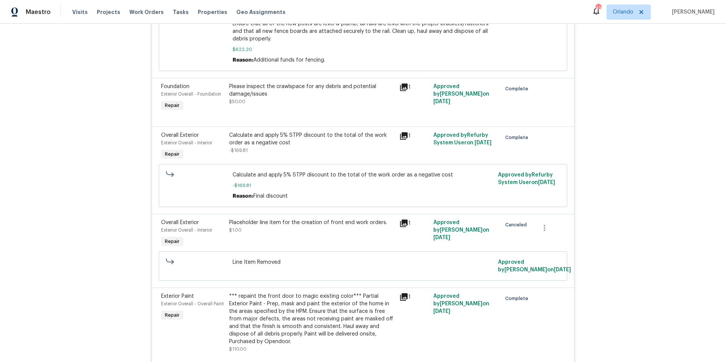
click at [401, 89] on icon at bounding box center [403, 87] width 9 height 9
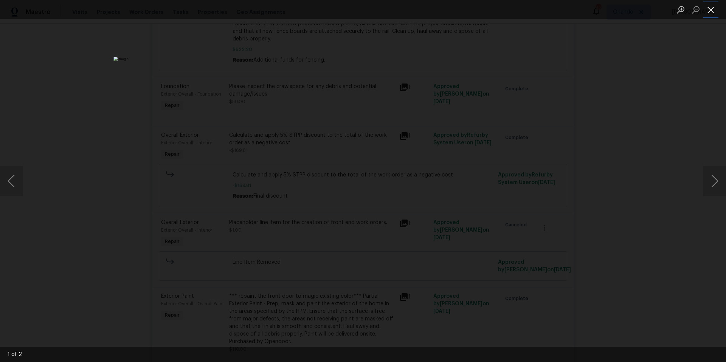
click at [710, 13] on button "Close lightbox" at bounding box center [711, 9] width 15 height 13
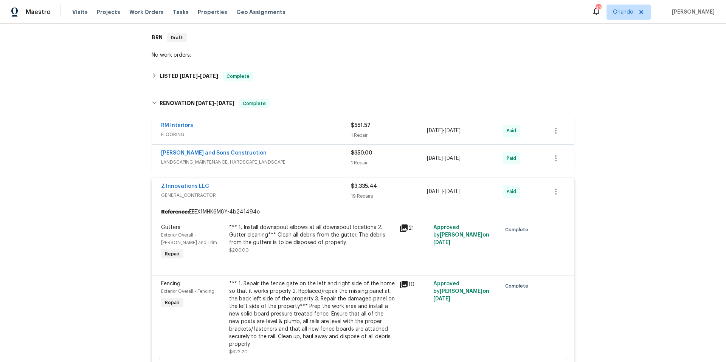
scroll to position [0, 0]
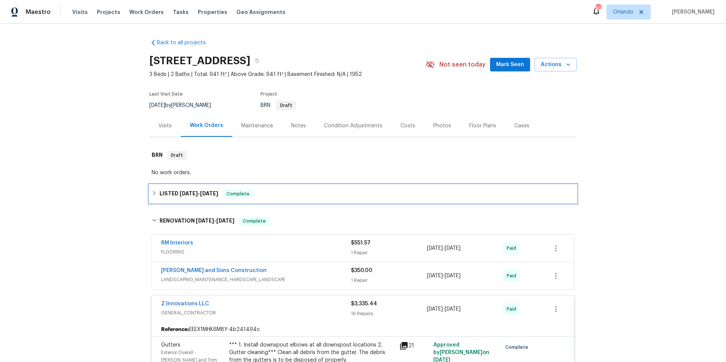
click at [274, 197] on div "LISTED 8/22/25 - 8/26/25 Complete" at bounding box center [363, 194] width 423 height 9
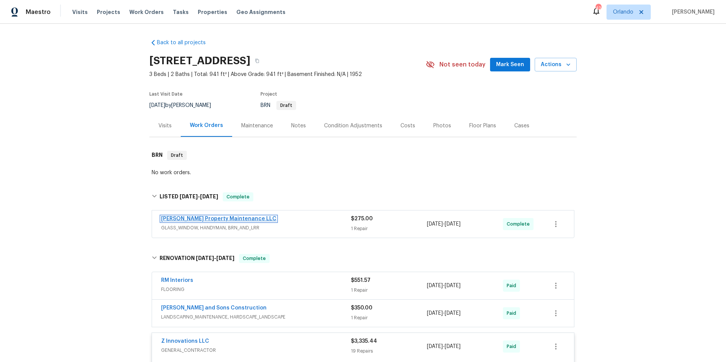
click at [204, 220] on link "Glen Property Maintenance LLC" at bounding box center [218, 218] width 115 height 5
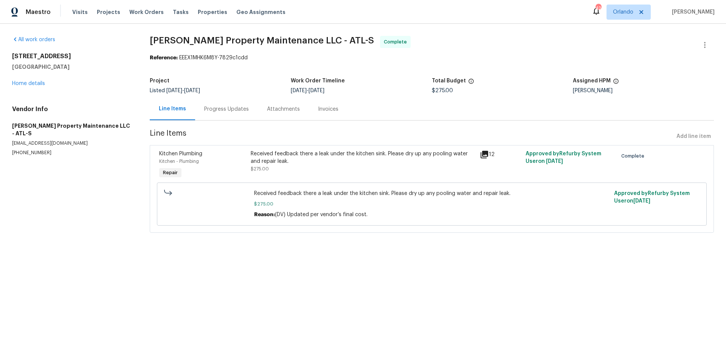
click at [233, 110] on div "Progress Updates" at bounding box center [226, 110] width 45 height 8
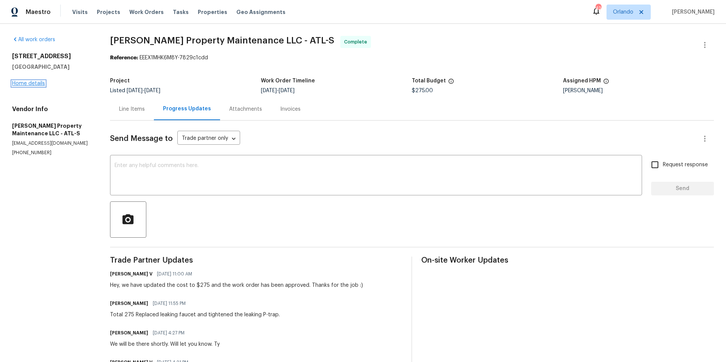
click at [36, 84] on link "Home details" at bounding box center [28, 83] width 33 height 5
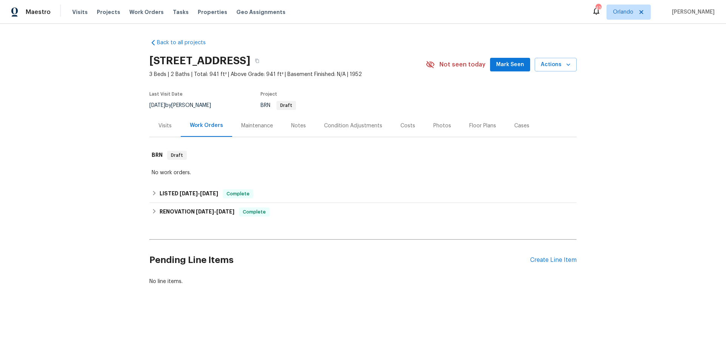
click at [436, 127] on div "Photos" at bounding box center [442, 126] width 18 height 8
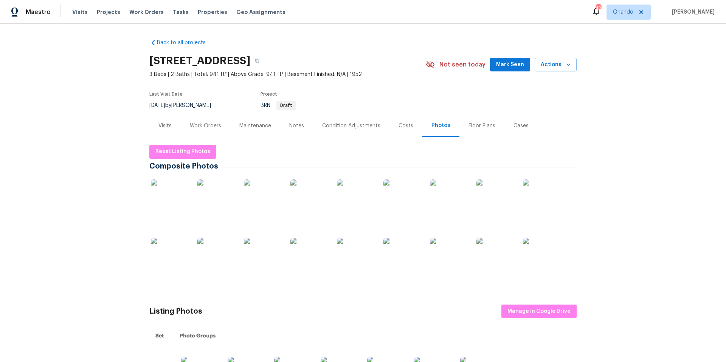
click at [167, 210] on img at bounding box center [170, 199] width 38 height 38
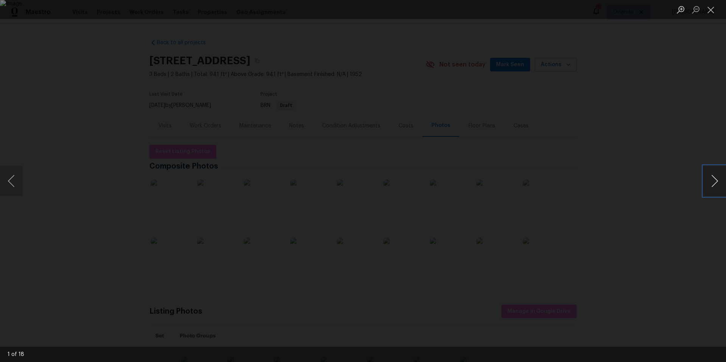
click at [717, 182] on button "Next image" at bounding box center [715, 181] width 23 height 30
click at [601, 89] on div "Lightbox" at bounding box center [363, 181] width 726 height 362
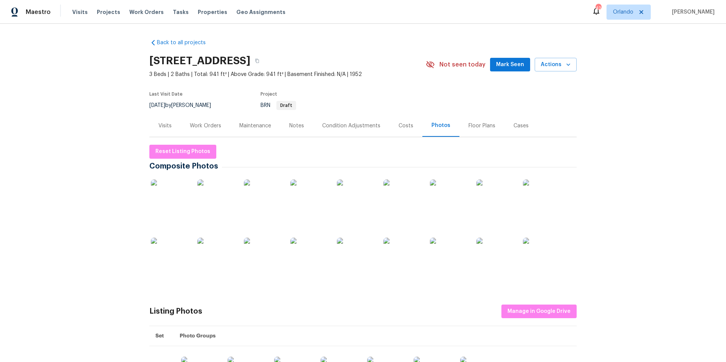
click at [208, 127] on div "Work Orders" at bounding box center [205, 126] width 31 height 8
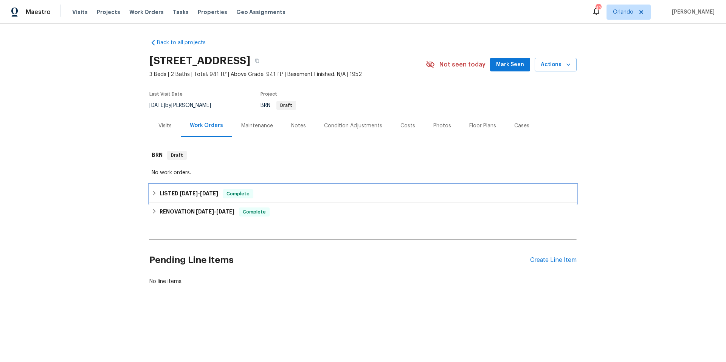
click at [188, 190] on h6 "LISTED 8/22/25 - 8/26/25" at bounding box center [189, 194] width 59 height 9
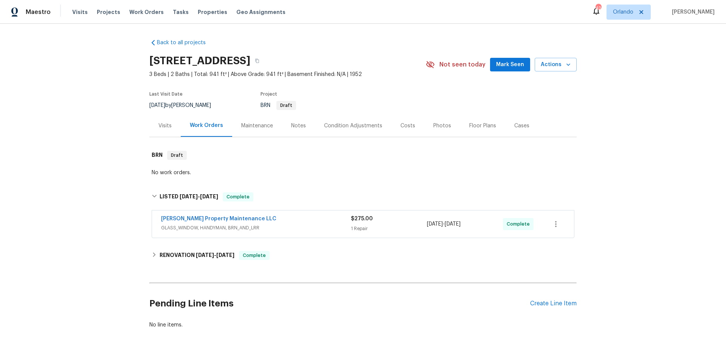
click at [208, 222] on span "Glen Property Maintenance LLC" at bounding box center [218, 219] width 115 height 8
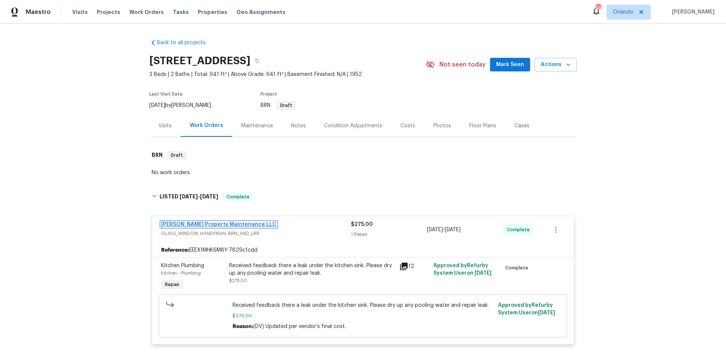
click at [196, 224] on link "Glen Property Maintenance LLC" at bounding box center [218, 224] width 115 height 5
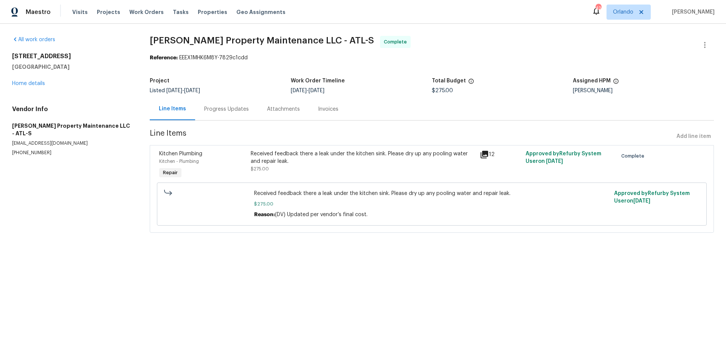
click at [226, 110] on div "Progress Updates" at bounding box center [226, 110] width 45 height 8
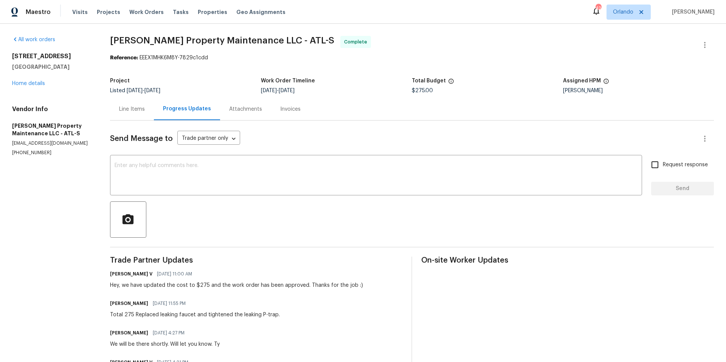
click at [30, 80] on div "2985 Jefferson St Austell, GA 30106 Home details" at bounding box center [52, 70] width 80 height 35
click at [31, 82] on link "Home details" at bounding box center [28, 83] width 33 height 5
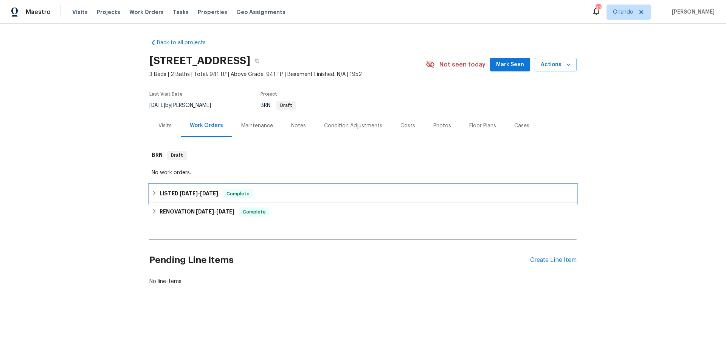
click at [273, 198] on div "LISTED 8/22/25 - 8/26/25 Complete" at bounding box center [363, 194] width 423 height 9
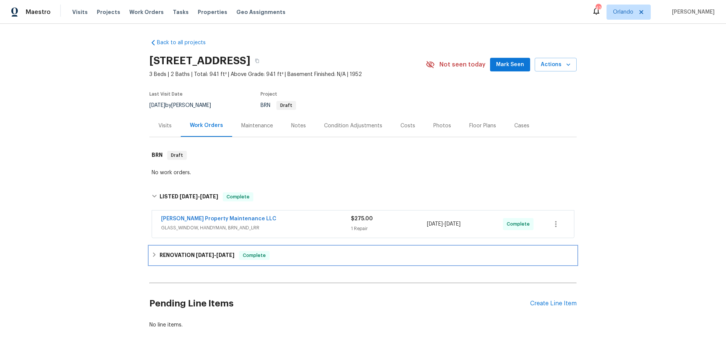
click at [292, 253] on div "RENOVATION 7/8/25 - 7/15/25 Complete" at bounding box center [363, 255] width 423 height 9
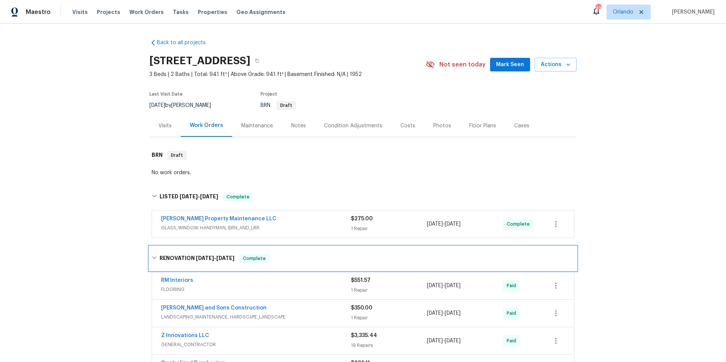
scroll to position [149, 0]
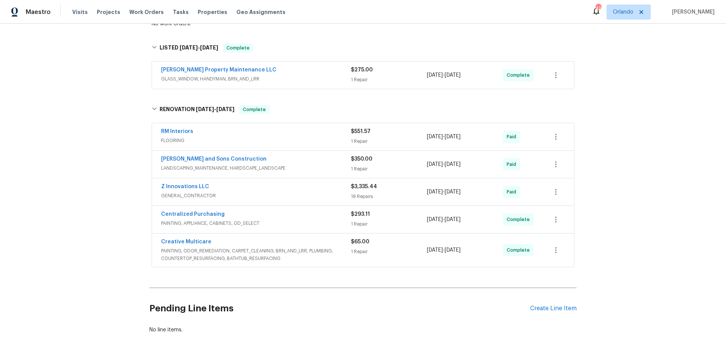
click at [314, 163] on div "Reyes and Sons Construction" at bounding box center [256, 159] width 190 height 9
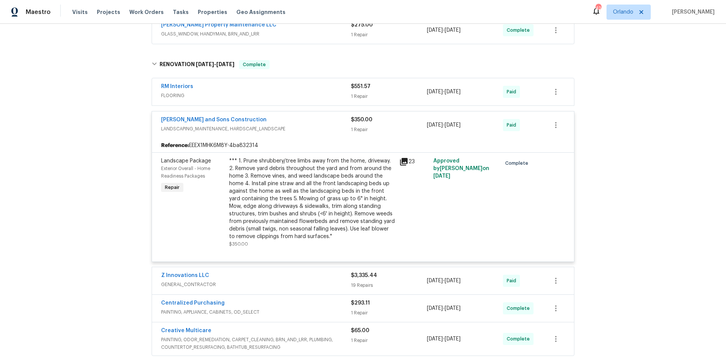
scroll to position [200, 0]
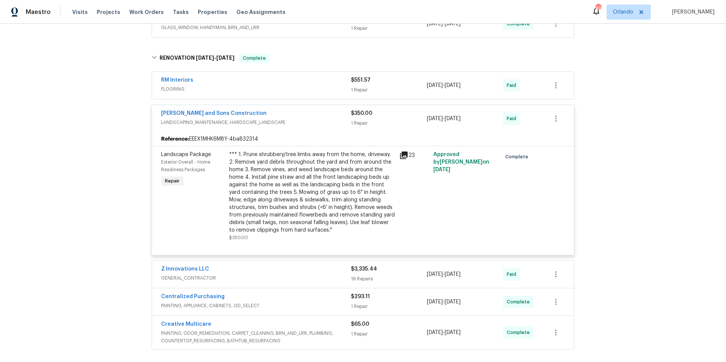
click at [402, 156] on icon at bounding box center [403, 155] width 9 height 9
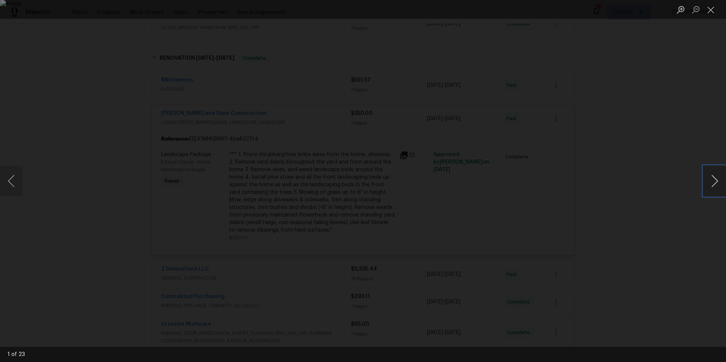
click at [709, 180] on button "Next image" at bounding box center [715, 181] width 23 height 30
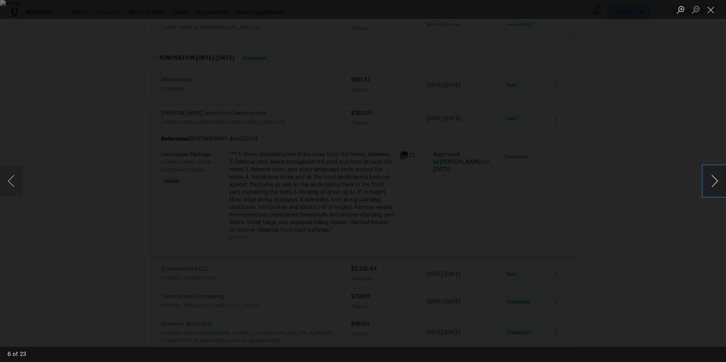
click at [709, 180] on button "Next image" at bounding box center [715, 181] width 23 height 30
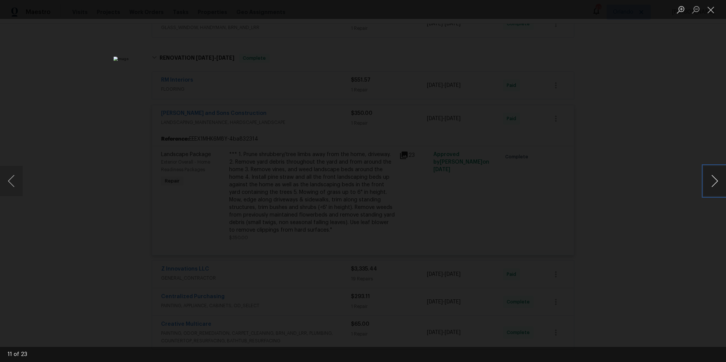
click at [717, 179] on button "Next image" at bounding box center [715, 181] width 23 height 30
click at [712, 11] on button "Close lightbox" at bounding box center [711, 9] width 15 height 13
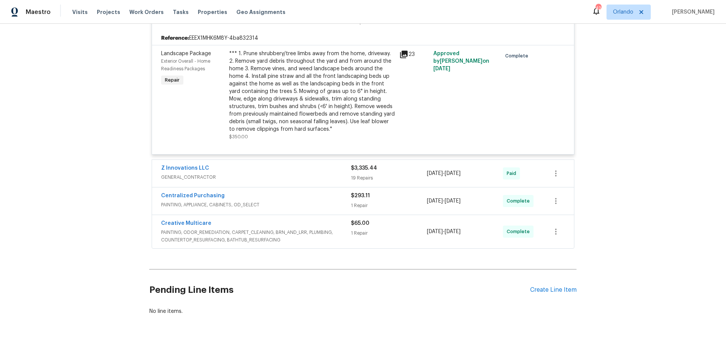
scroll to position [312, 0]
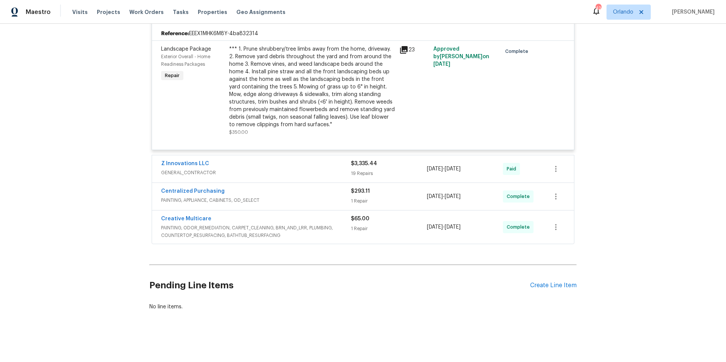
click at [305, 169] on span "GENERAL_CONTRACTOR" at bounding box center [256, 173] width 190 height 8
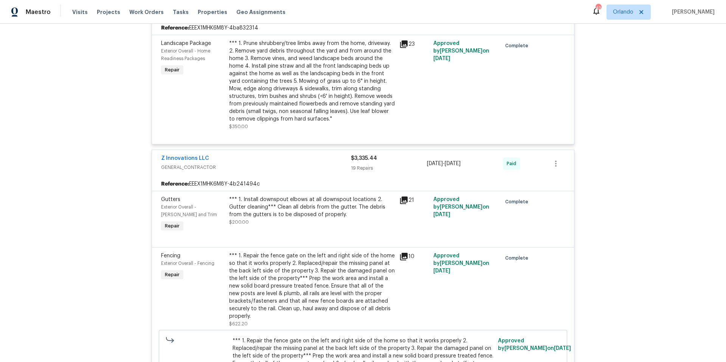
click at [402, 200] on icon at bounding box center [404, 201] width 8 height 8
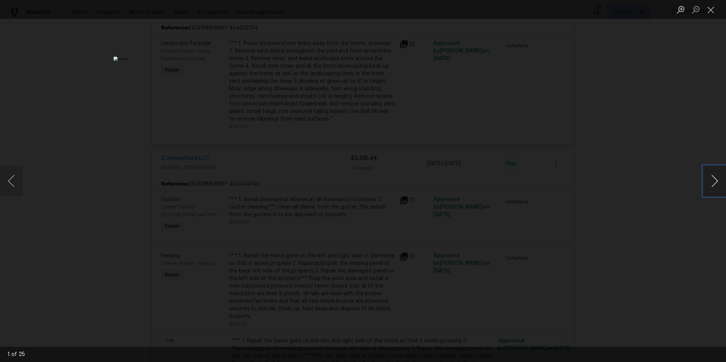
click at [710, 186] on button "Next image" at bounding box center [715, 181] width 23 height 30
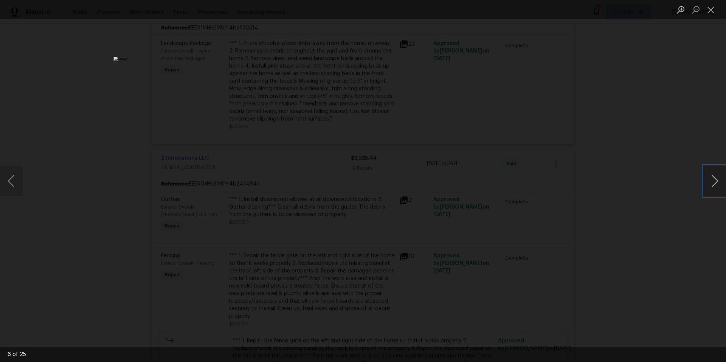
click at [710, 186] on button "Next image" at bounding box center [715, 181] width 23 height 30
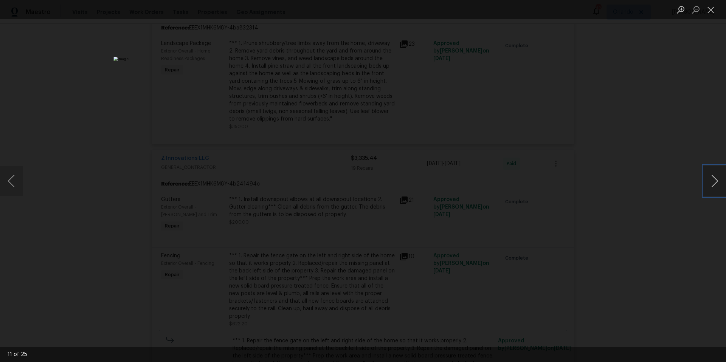
click at [710, 186] on button "Next image" at bounding box center [715, 181] width 23 height 30
click at [709, 10] on button "Close lightbox" at bounding box center [711, 9] width 15 height 13
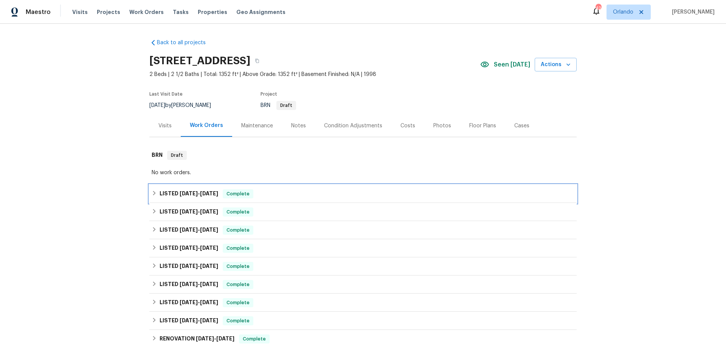
click at [300, 193] on div "LISTED 8/20/25 - 8/23/25 Complete" at bounding box center [363, 194] width 423 height 9
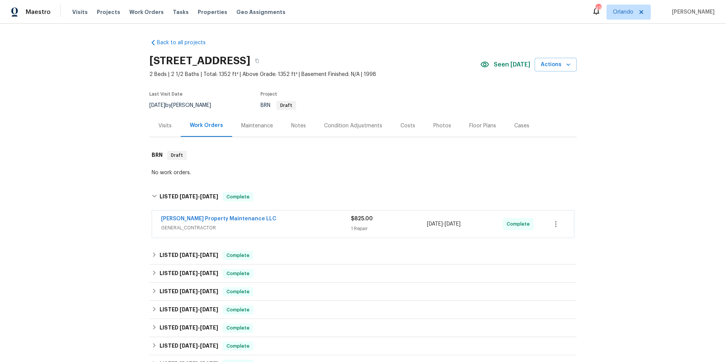
click at [297, 222] on div "[PERSON_NAME] Property Maintenance LLC" at bounding box center [256, 219] width 190 height 9
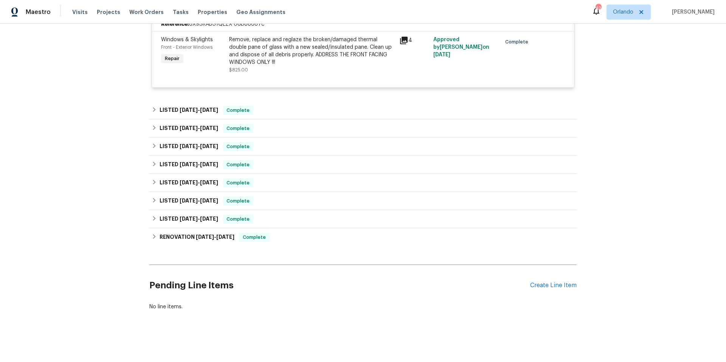
scroll to position [232, 0]
click at [304, 106] on div "LISTED 7/3/25 - 7/5/25 Complete" at bounding box center [363, 110] width 423 height 9
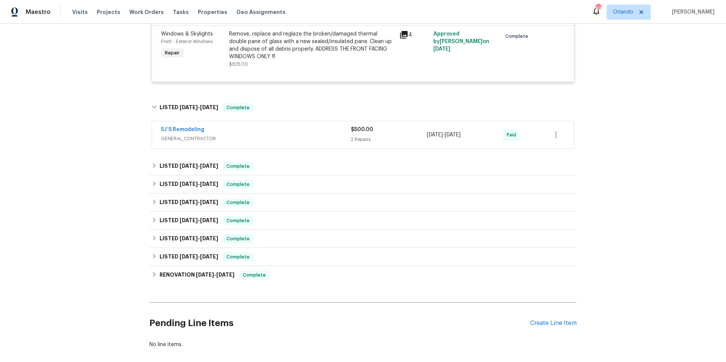
click at [303, 131] on div "5J’S Remodeling" at bounding box center [256, 130] width 190 height 9
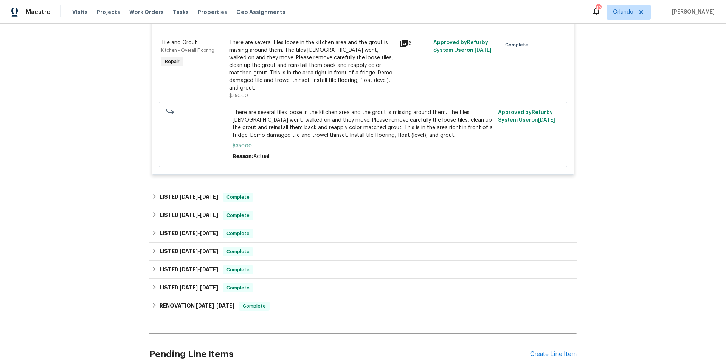
scroll to position [431, 0]
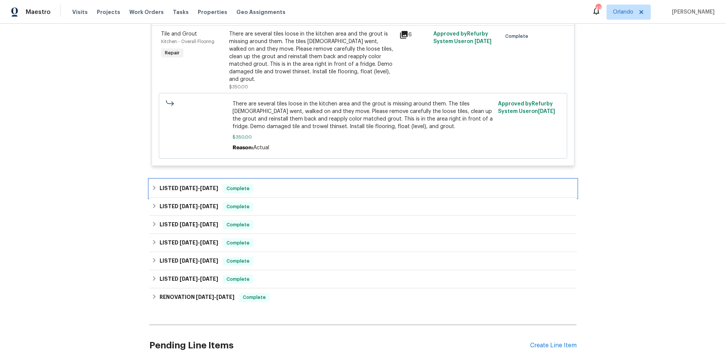
click at [271, 184] on div "LISTED 5/13/25 - 5/17/25 Complete" at bounding box center [363, 188] width 423 height 9
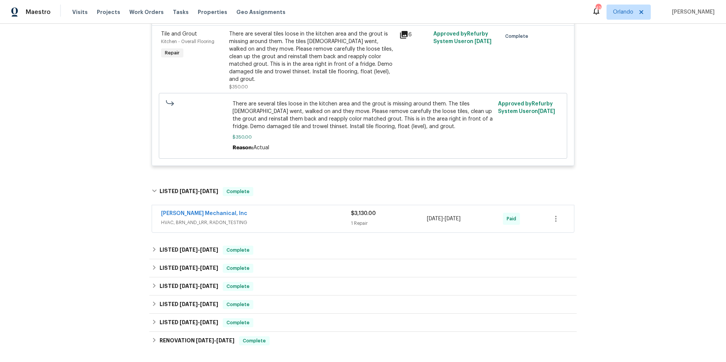
click at [276, 219] on span "HVAC, BRN_AND_LRR, RADON_TESTING" at bounding box center [256, 223] width 190 height 8
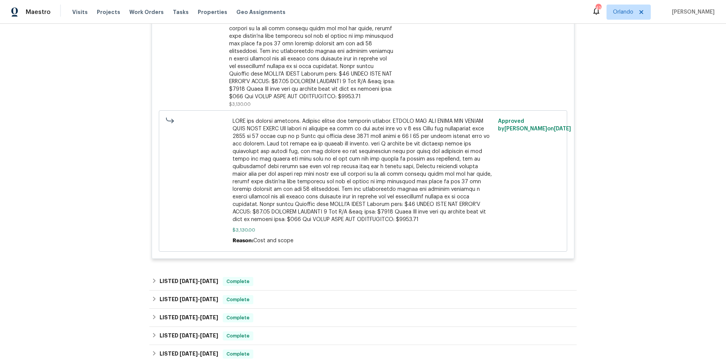
scroll to position [755, 0]
click at [267, 276] on div "LISTED 3/18/25 - 3/25/25 Complete" at bounding box center [363, 280] width 423 height 9
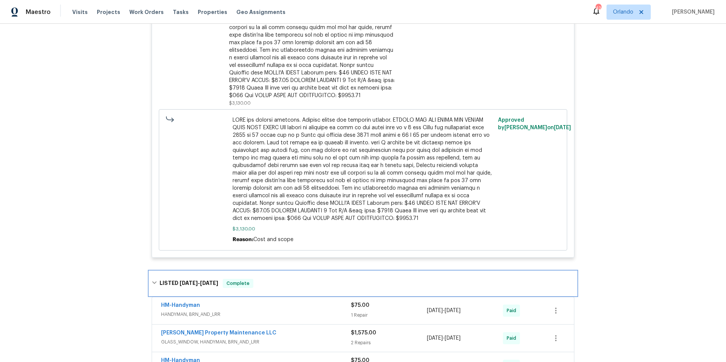
scroll to position [814, 0]
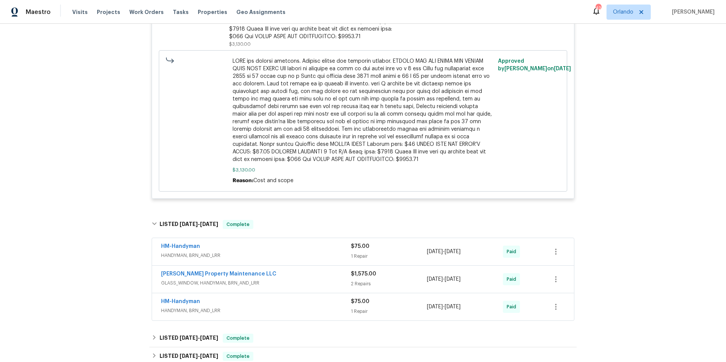
click at [297, 280] on span "GLASS_WINDOW, HANDYMAN, BRN_AND_LRR" at bounding box center [256, 284] width 190 height 8
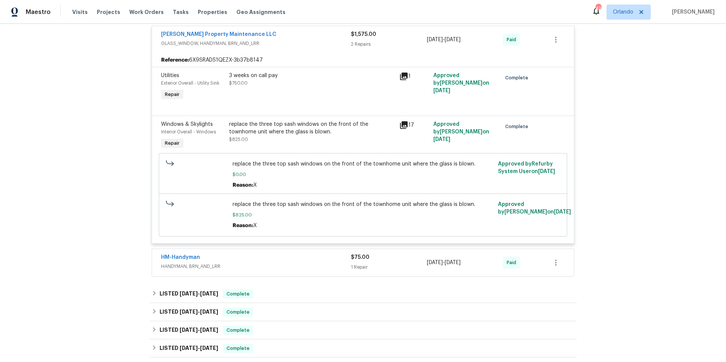
scroll to position [1106, 0]
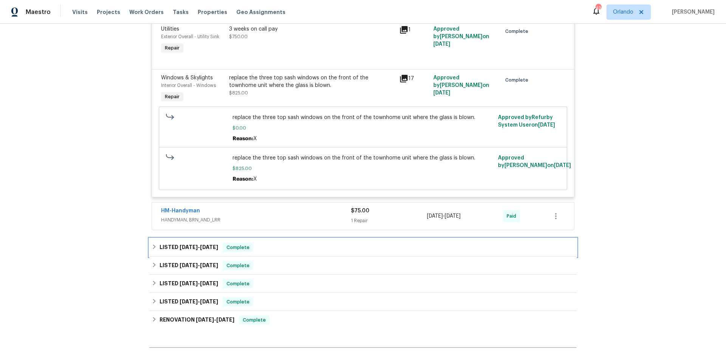
click at [267, 243] on div "LISTED 12/31/24 - 1/7/25 Complete" at bounding box center [363, 247] width 423 height 9
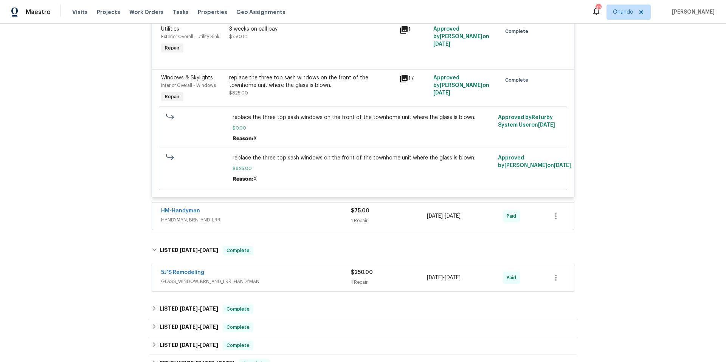
click at [282, 269] on div "5J’S Remodeling" at bounding box center [256, 273] width 190 height 9
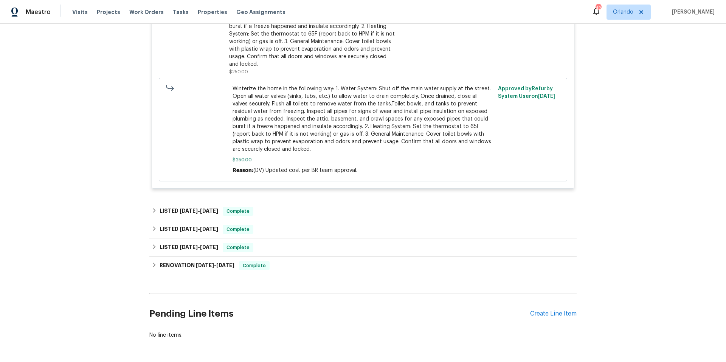
scroll to position [1460, 0]
click at [284, 207] on div "LISTED 10/26/24 - 11/1/24 Complete" at bounding box center [363, 211] width 423 height 9
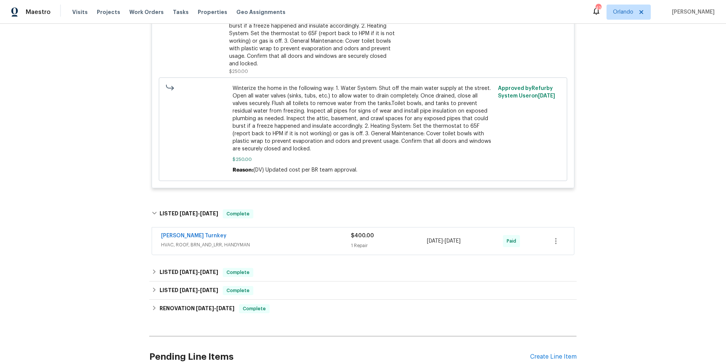
click at [289, 232] on div "Davis Turnkey" at bounding box center [256, 236] width 190 height 9
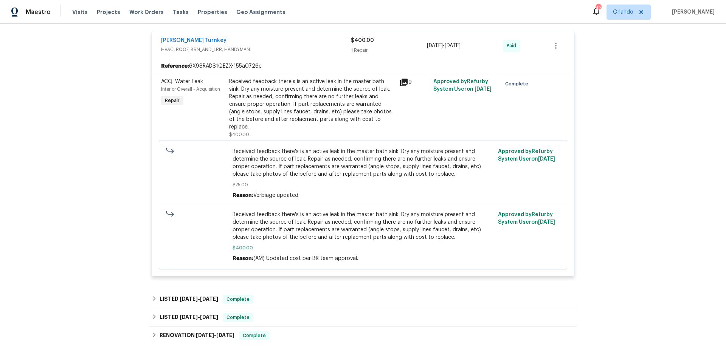
scroll to position [1699, 0]
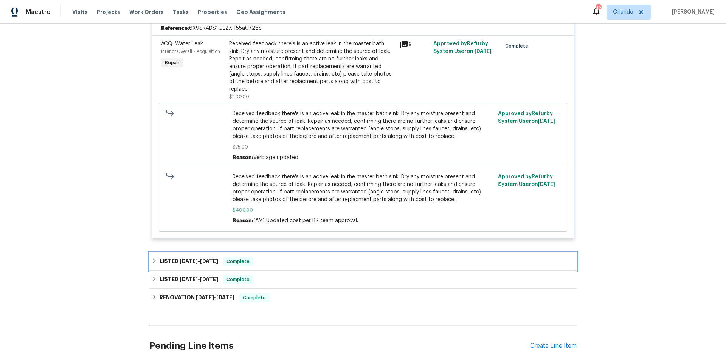
click at [289, 257] on div "LISTED 9/19/24 - 9/26/24 Complete" at bounding box center [363, 261] width 423 height 9
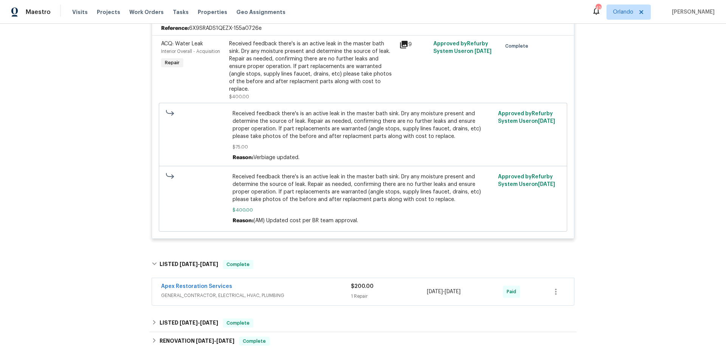
click at [304, 292] on span "GENERAL_CONTRACTOR, ELECTRICAL, HVAC, PLUMBING" at bounding box center [256, 296] width 190 height 8
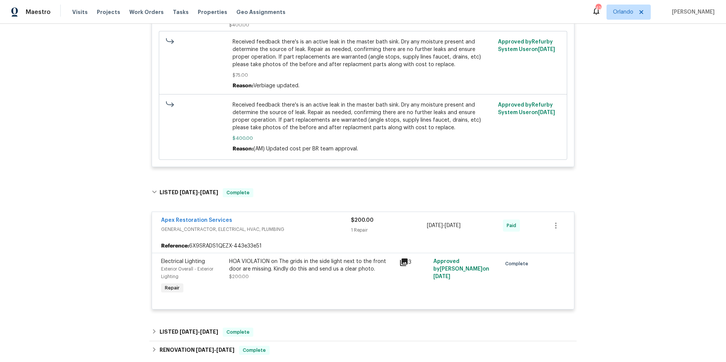
scroll to position [1776, 0]
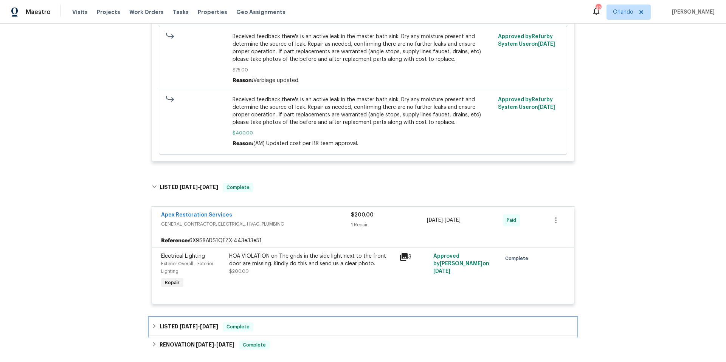
click at [302, 323] on div "LISTED 8/31/24 - 9/9/24 Complete" at bounding box center [363, 327] width 423 height 9
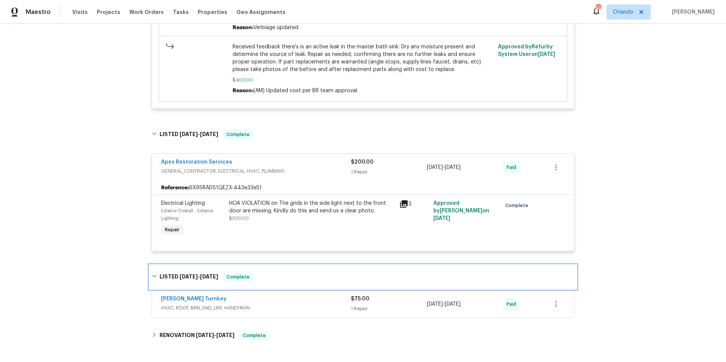
scroll to position [1913, 0]
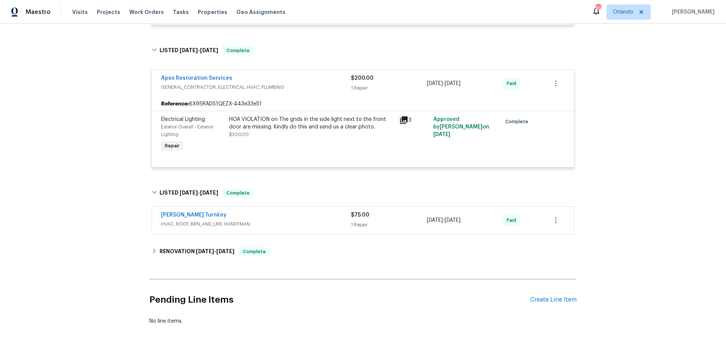
click at [305, 211] on div "Davis Turnkey" at bounding box center [256, 215] width 190 height 9
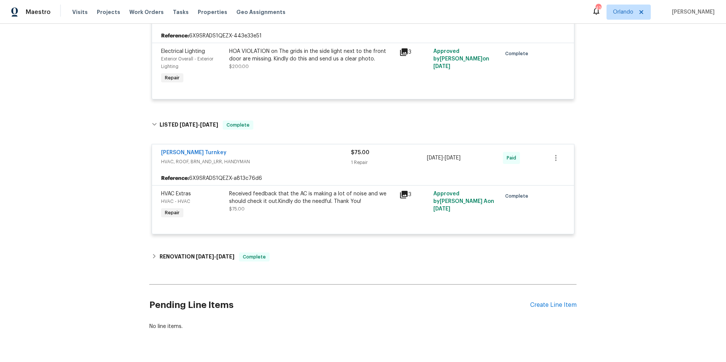
scroll to position [1986, 0]
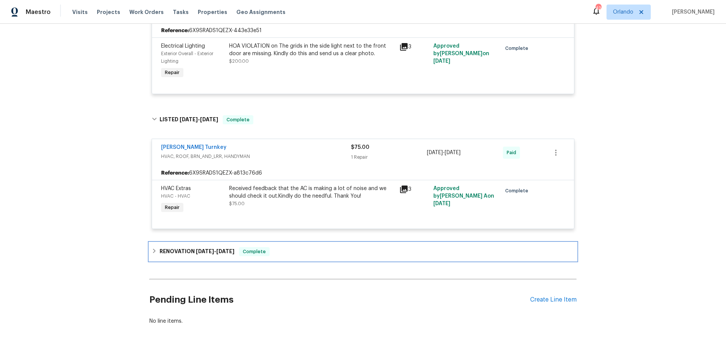
click at [305, 247] on div "RENOVATION 7/22/24 - 7/31/24 Complete" at bounding box center [363, 251] width 423 height 9
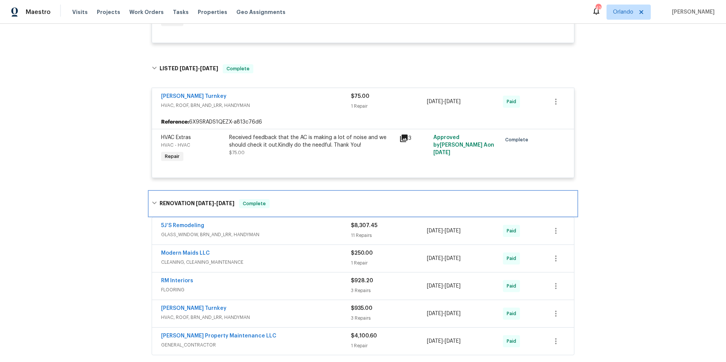
scroll to position [2120, 0]
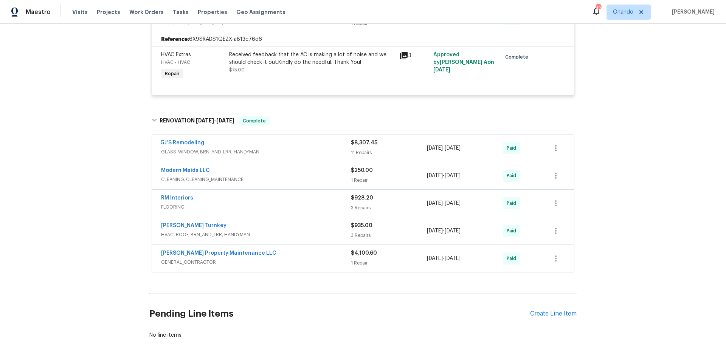
click at [305, 250] on div "Glen Property Maintenance LLC" at bounding box center [256, 254] width 190 height 9
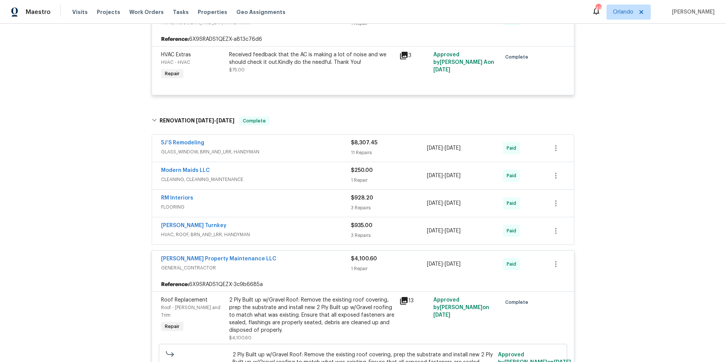
click at [295, 222] on div "Davis Turnkey" at bounding box center [256, 226] width 190 height 9
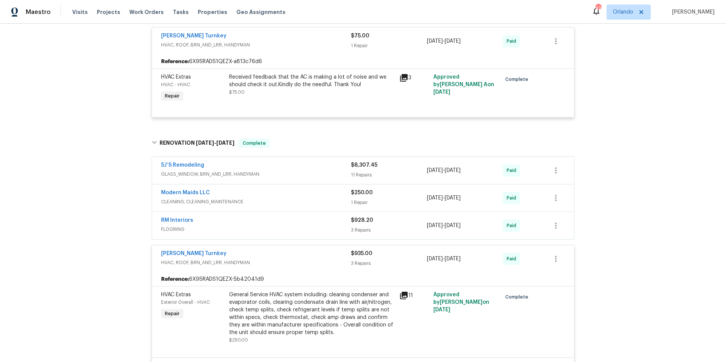
scroll to position [2015, 0]
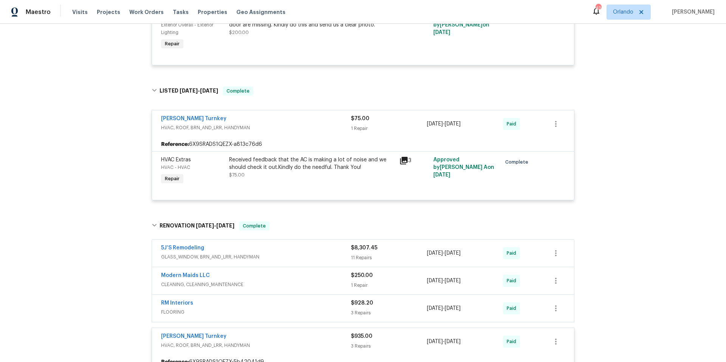
click at [301, 244] on div "5J’S Remodeling" at bounding box center [256, 248] width 190 height 9
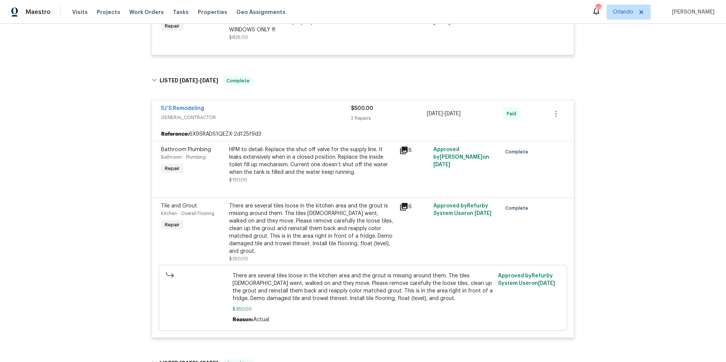
scroll to position [0, 0]
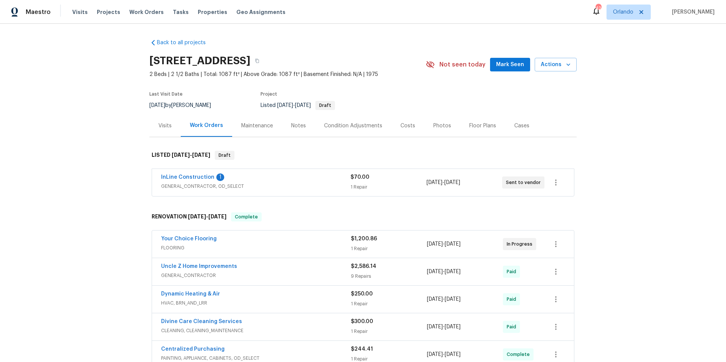
click at [313, 188] on span "GENERAL_CONTRACTOR, OD_SELECT" at bounding box center [256, 187] width 190 height 8
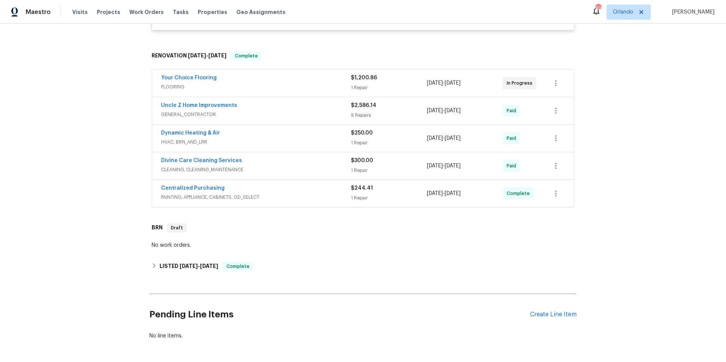
scroll to position [308, 0]
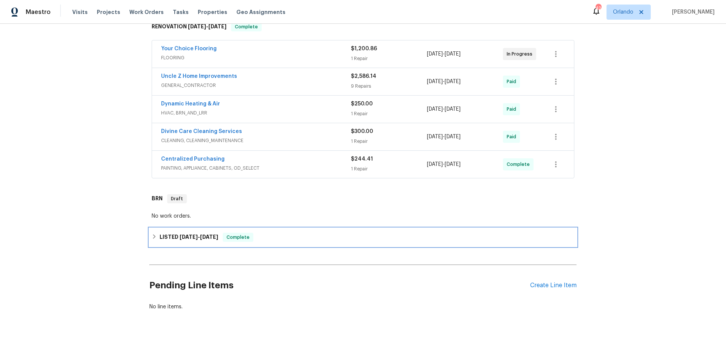
click at [304, 240] on div "LISTED [DATE] - [DATE] Complete" at bounding box center [362, 237] width 427 height 18
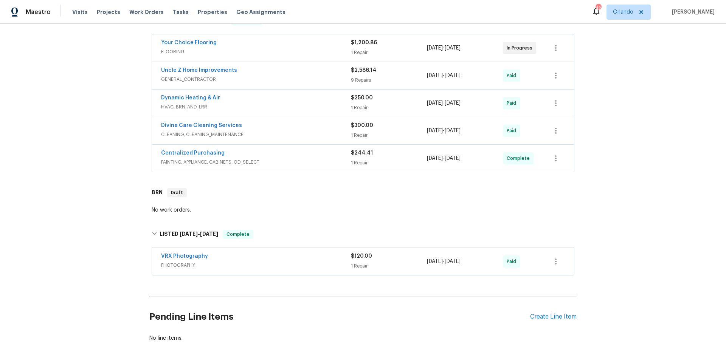
click at [316, 157] on div "Centralized Purchasing" at bounding box center [256, 153] width 190 height 9
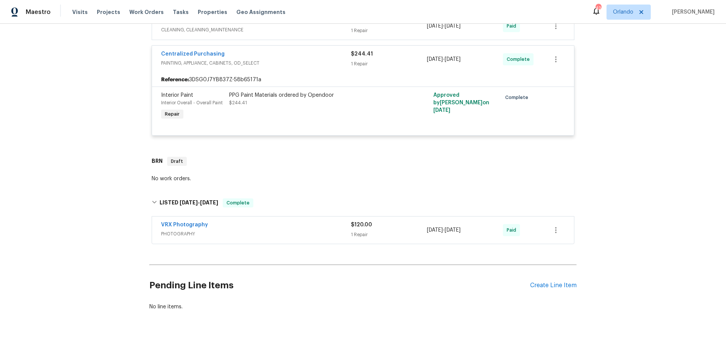
scroll to position [419, 0]
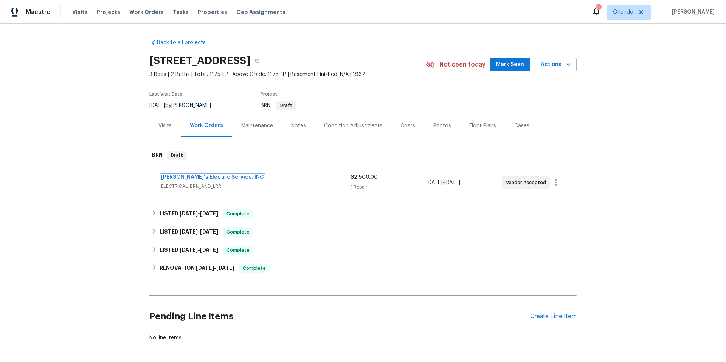
click at [213, 179] on link "[PERSON_NAME]'s Electric Service, INC" at bounding box center [212, 177] width 103 height 5
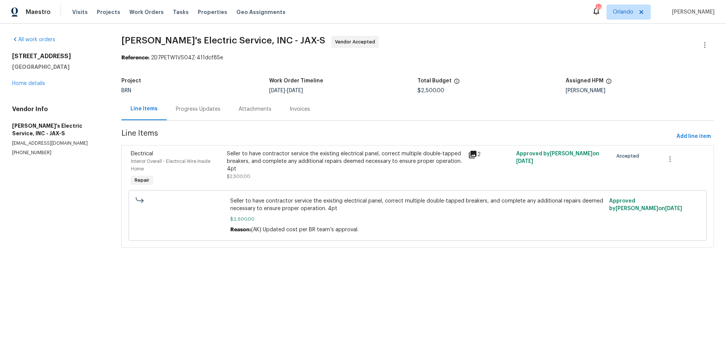
click at [205, 112] on div "Progress Updates" at bounding box center [198, 110] width 45 height 8
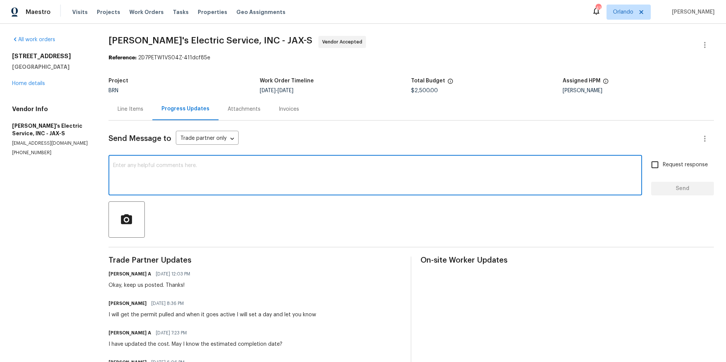
click at [251, 169] on textarea at bounding box center [375, 176] width 525 height 26
type textarea "Hi, what size panel will you be installing?"
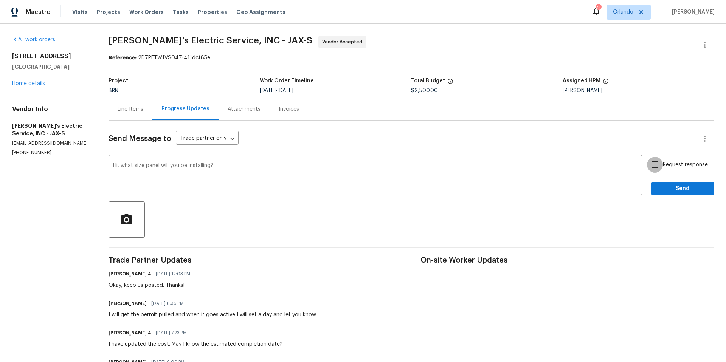
click at [650, 168] on input "Request response" at bounding box center [655, 165] width 16 height 16
checkbox input "true"
click at [669, 193] on span "Send" at bounding box center [682, 188] width 51 height 9
